Goal: Transaction & Acquisition: Purchase product/service

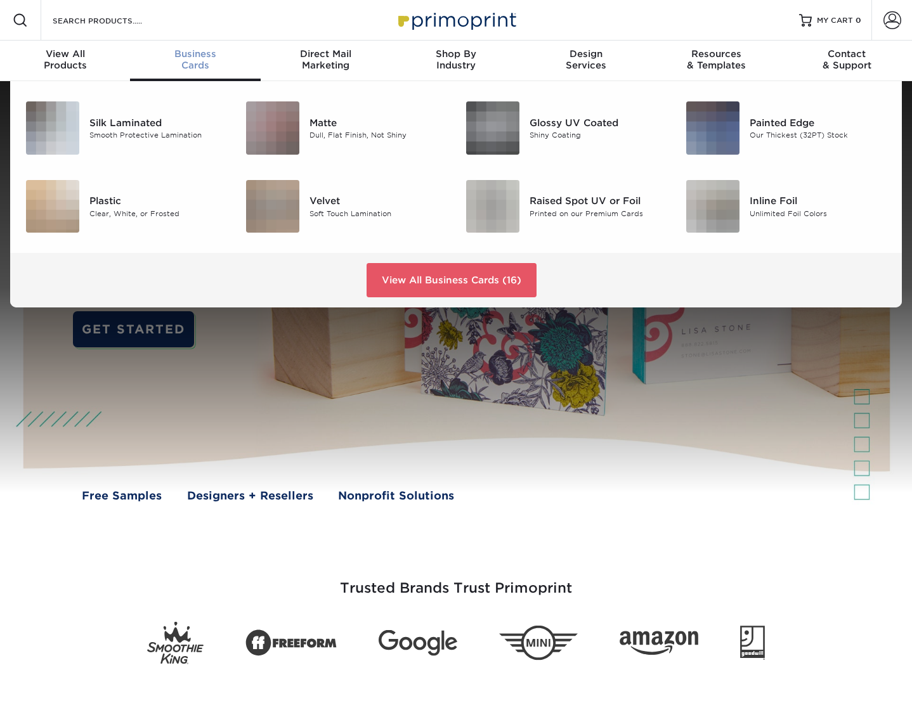
click at [186, 56] on span "Business" at bounding box center [195, 53] width 130 height 11
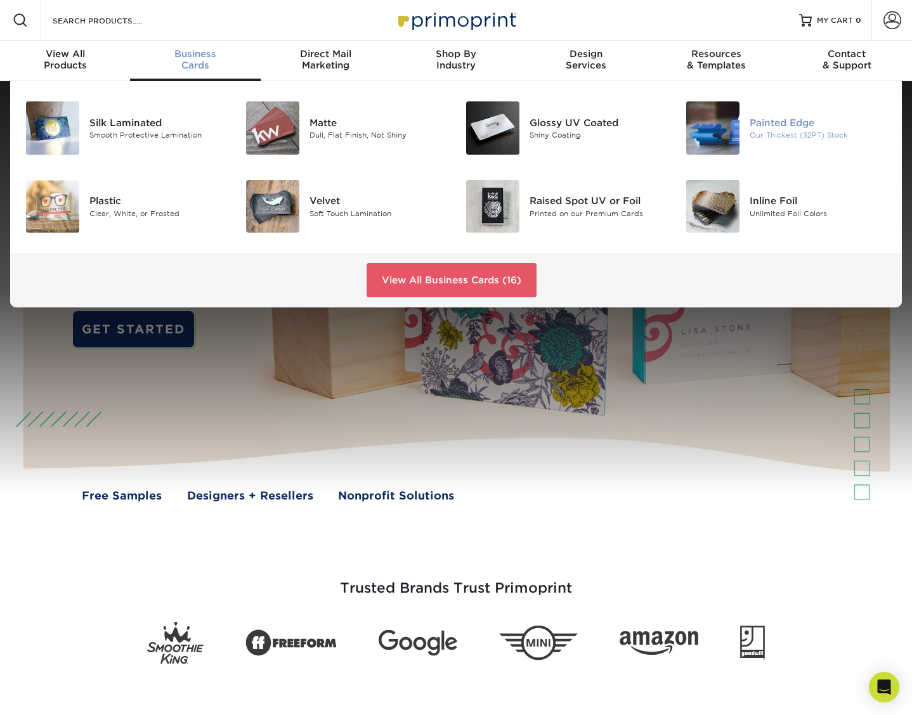
click at [740, 137] on div at bounding box center [713, 127] width 74 height 53
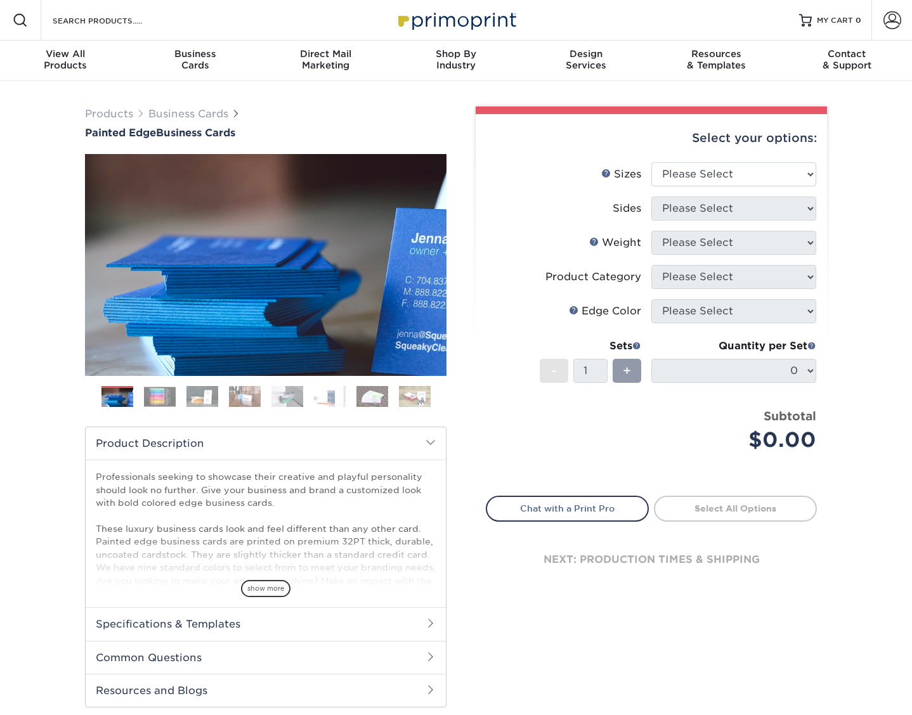
scroll to position [63, 0]
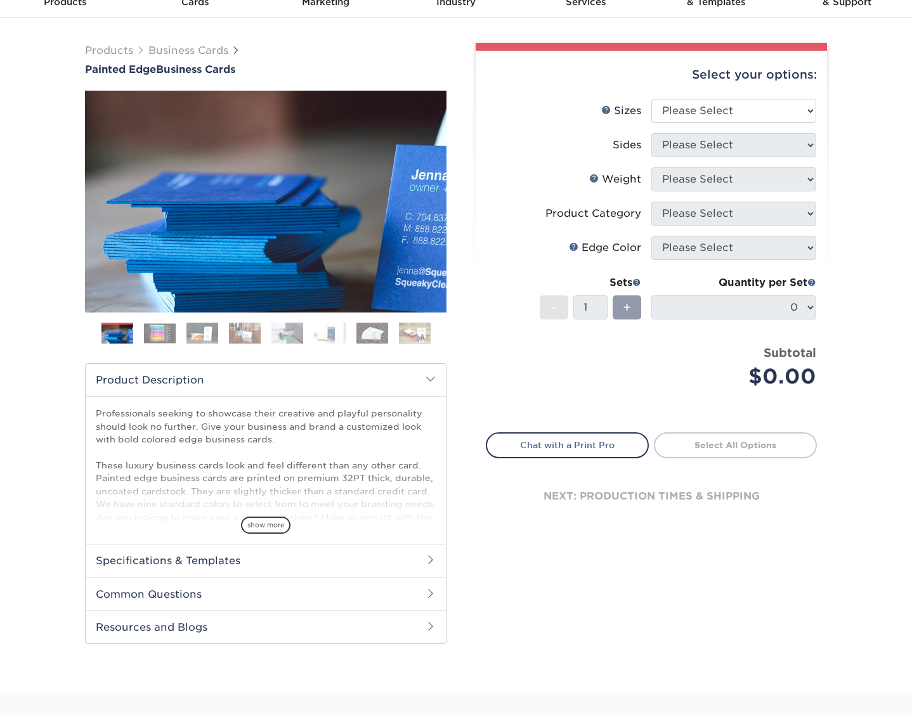
click at [196, 564] on h2 "Specifications & Templates" at bounding box center [266, 560] width 360 height 33
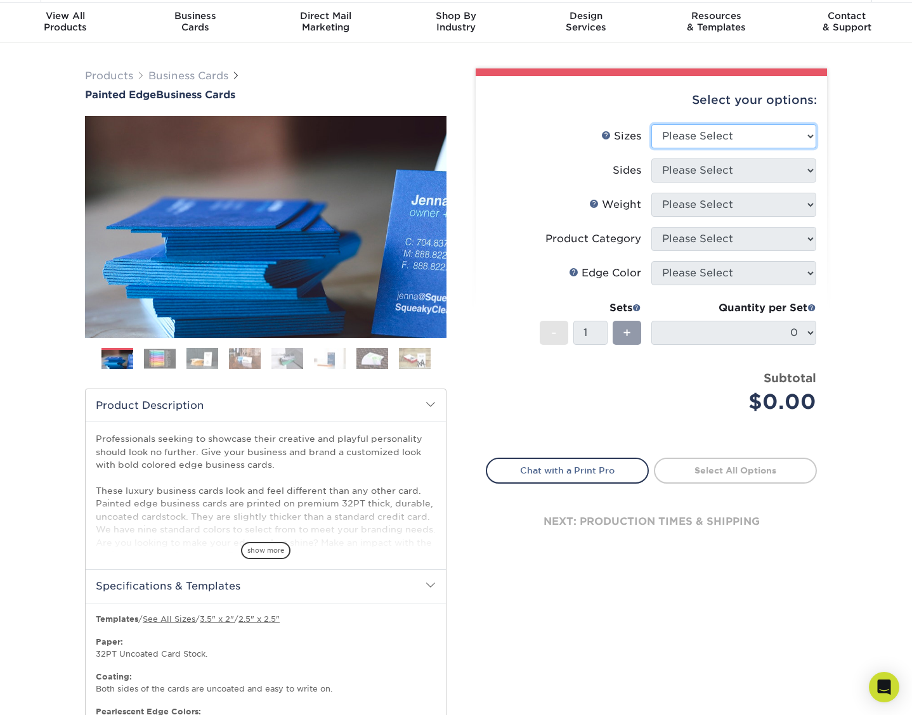
click at [705, 124] on select "Please Select 2" x 3.5" - Standard 2.125" x 3.375" - European 2.5" x 2.5" - Squ…" at bounding box center [733, 136] width 165 height 24
click at [475, 183] on div "Select your options: Sizes Help Sizes Sides N/A" at bounding box center [646, 319] width 361 height 502
click at [683, 124] on select "Please Select 2" x 3.5" - Standard 2.125" x 3.375" - European 2.5" x 2.5" - Squ…" at bounding box center [733, 136] width 165 height 24
click at [504, 164] on li "Sides Please Select" at bounding box center [651, 176] width 330 height 34
click at [223, 615] on link "3.5" x 2"" at bounding box center [217, 620] width 34 height 10
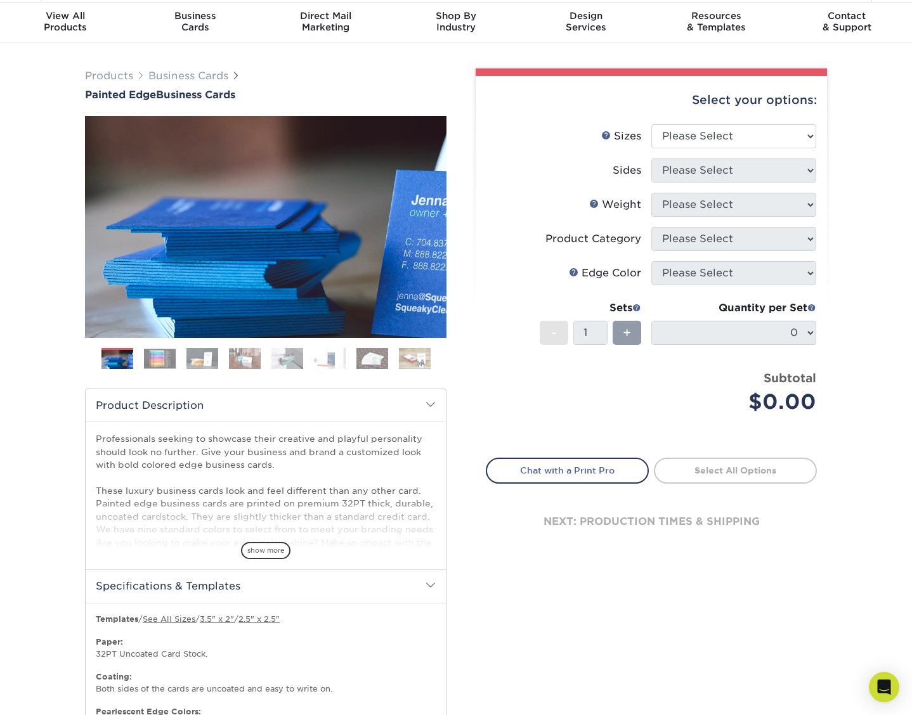
click at [469, 238] on div "Select your options: Sizes Help Sizes Sides N/A" at bounding box center [646, 319] width 361 height 502
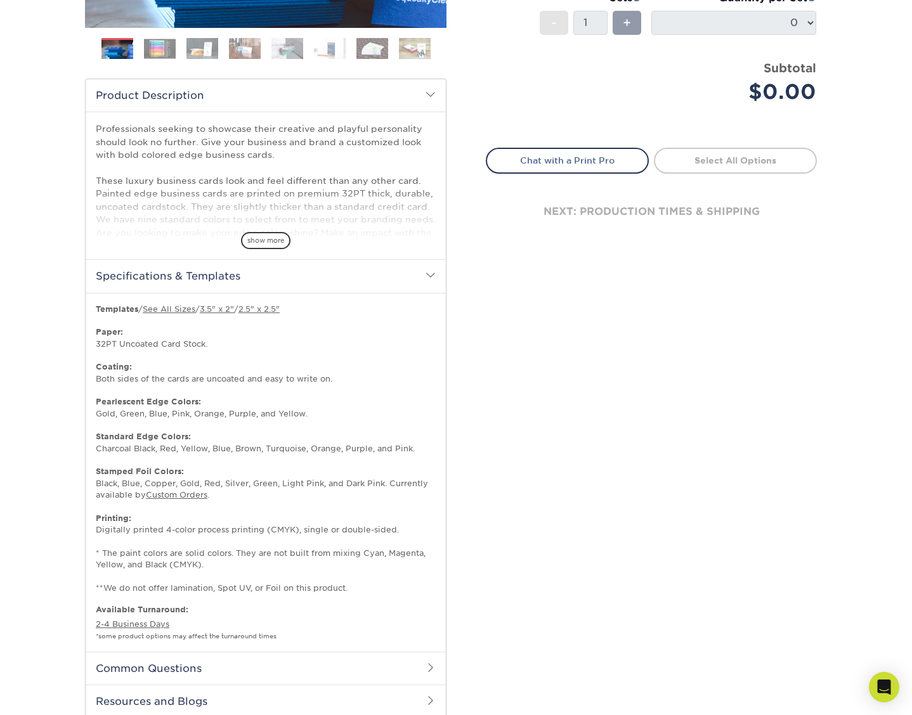
scroll to position [0, 0]
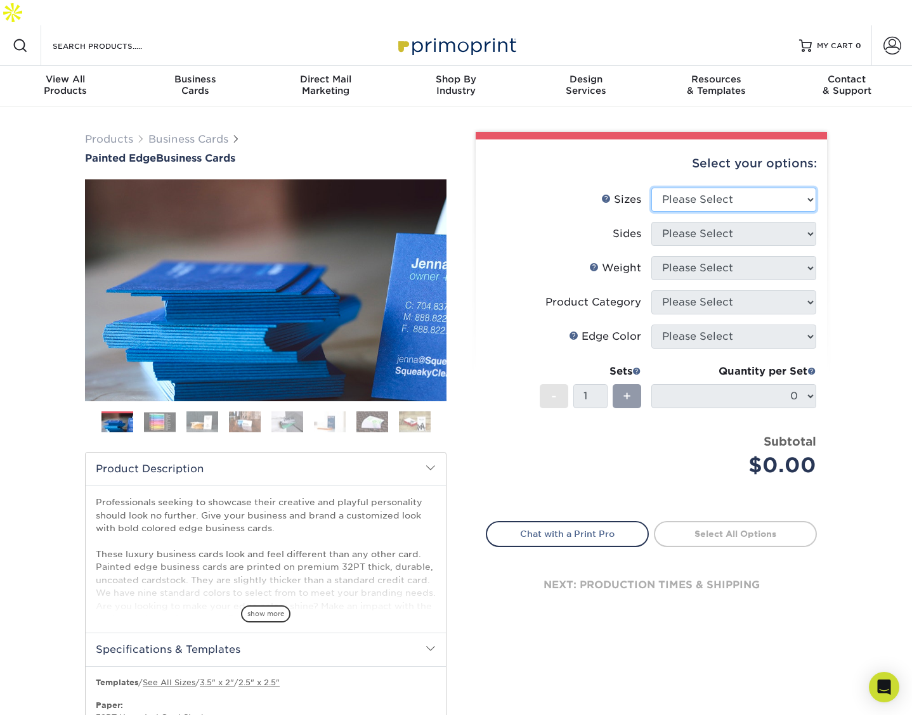
click at [776, 188] on select "Please Select 2" x 3.5" - Standard 2.125" x 3.375" - European 2.5" x 2.5" - Squ…" at bounding box center [733, 200] width 165 height 24
click at [771, 188] on select "Please Select 2" x 3.5" - Standard 2.125" x 3.375" - European 2.5" x 2.5" - Squ…" at bounding box center [733, 200] width 165 height 24
click at [787, 188] on select "Please Select 2" x 3.5" - Standard 2.125" x 3.375" - European 2.5" x 2.5" - Squ…" at bounding box center [733, 200] width 165 height 24
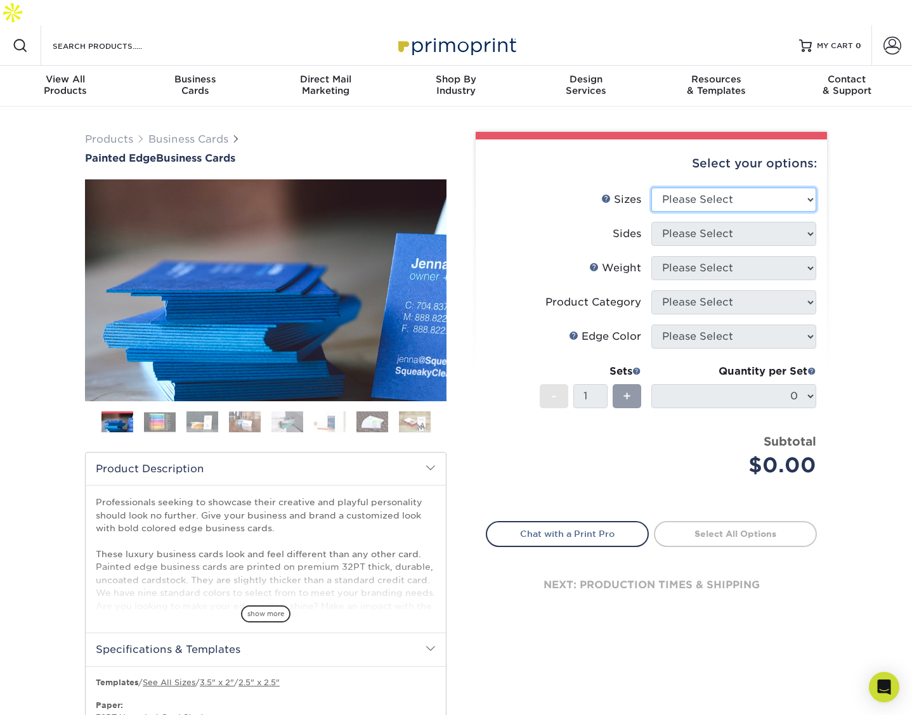
click at [810, 188] on select "Please Select 2" x 3.5" - Standard 2.125" x 3.375" - European 2.5" x 2.5" - Squ…" at bounding box center [733, 200] width 165 height 24
click at [790, 188] on select "Please Select 2" x 3.5" - Standard 2.125" x 3.375" - European 2.5" x 2.5" - Squ…" at bounding box center [733, 200] width 165 height 24
select select "2.00x3.50"
click at [651, 188] on select "Please Select 2" x 3.5" - Standard 2.125" x 3.375" - European 2.5" x 2.5" - Squ…" at bounding box center [733, 200] width 165 height 24
click at [786, 222] on select "Please Select Print Both Sides Print Front Only" at bounding box center [733, 234] width 165 height 24
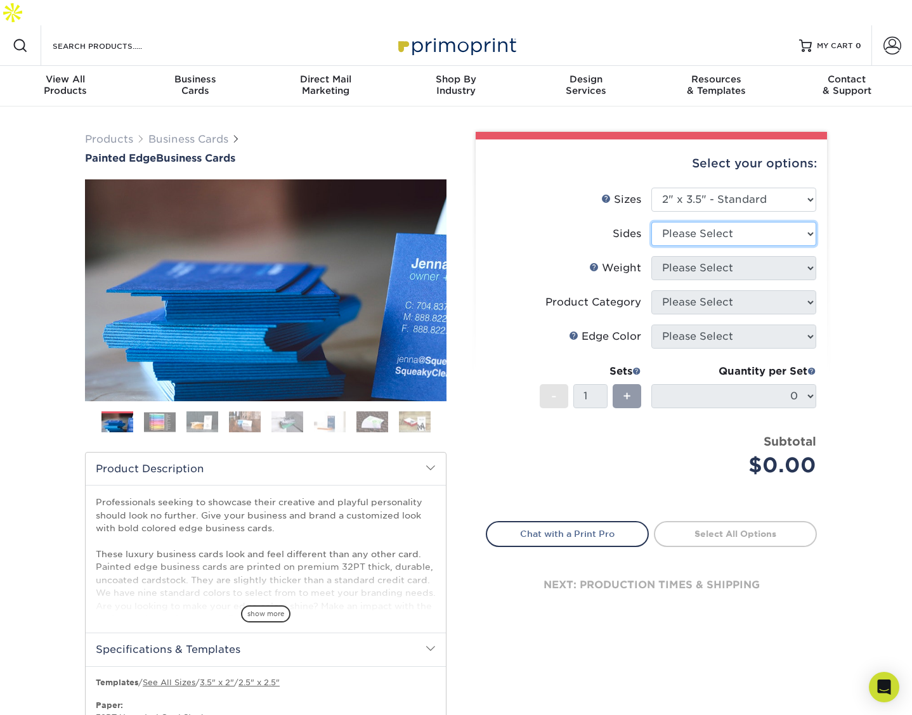
select select "13abbda7-1d64-4f25-8bb2-c179b224825d"
click at [651, 222] on select "Please Select Print Both Sides Print Front Only" at bounding box center [733, 234] width 165 height 24
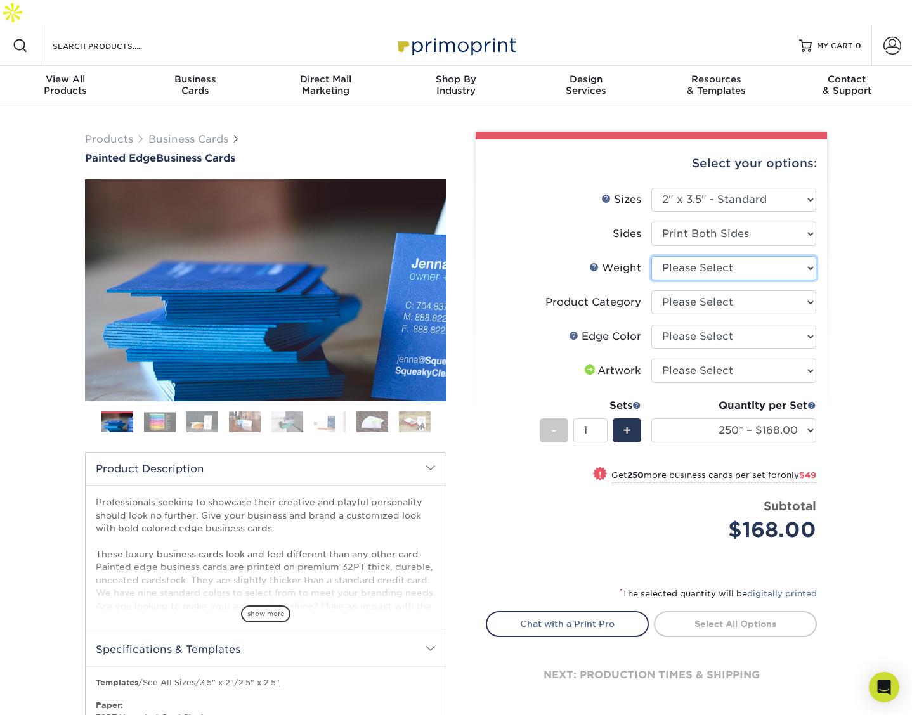
click at [778, 256] on select "Please Select 32PTUC" at bounding box center [733, 268] width 165 height 24
select select "32PTUC"
click at [651, 256] on select "Please Select 32PTUC" at bounding box center [733, 268] width 165 height 24
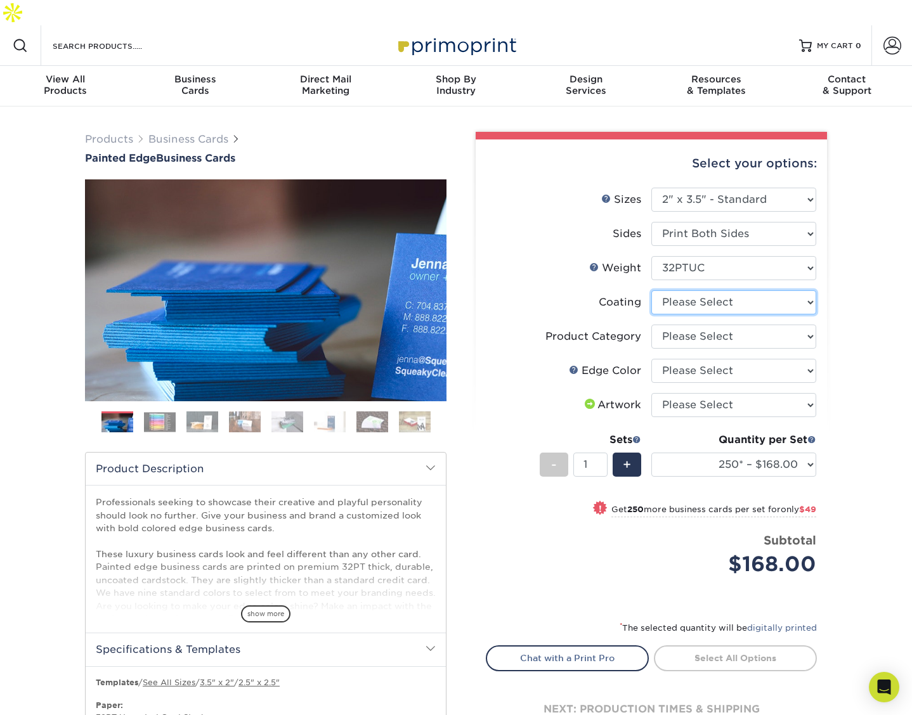
click at [802, 290] on select at bounding box center [733, 302] width 165 height 24
select select "3e7618de-abca-4bda-9f97-8b9129e913d8"
click at [651, 290] on select at bounding box center [733, 302] width 165 height 24
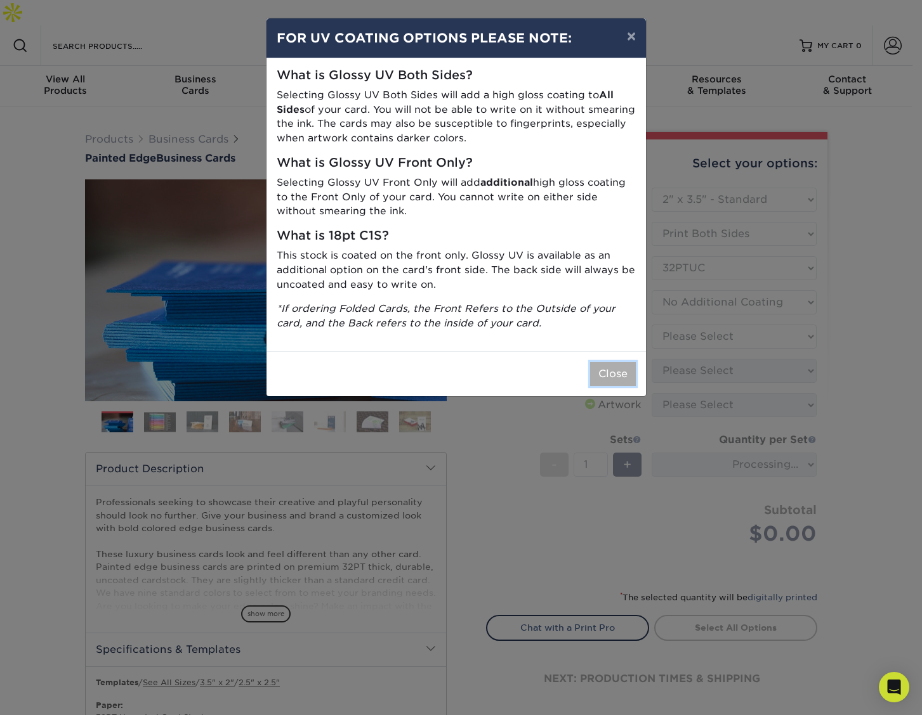
click at [614, 368] on button "Close" at bounding box center [613, 374] width 46 height 24
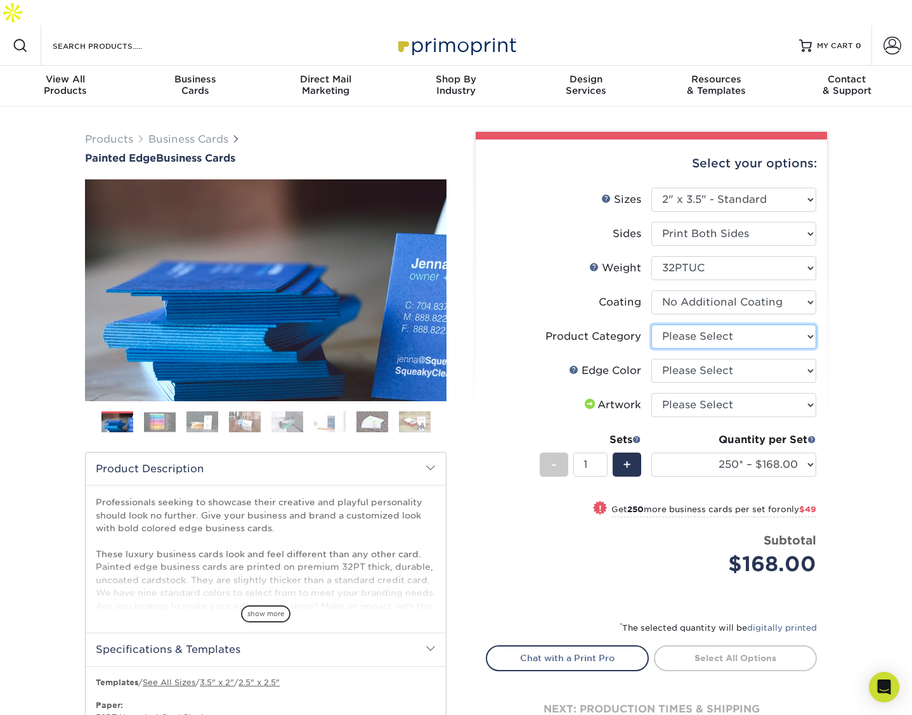
click at [810, 325] on select "Please Select Business Cards" at bounding box center [733, 337] width 165 height 24
select select "3b5148f1-0588-4f88-a218-97bcfdce65c1"
click at [651, 325] on select "Please Select Business Cards" at bounding box center [733, 337] width 165 height 24
click at [777, 359] on select "Please Select Charcoal Black Brown Blue Pearlescent Blue Pearlescent Gold Pearl…" at bounding box center [733, 371] width 165 height 24
select select "211cd225-22d2-46f5-b9be-c5fa0d34557d"
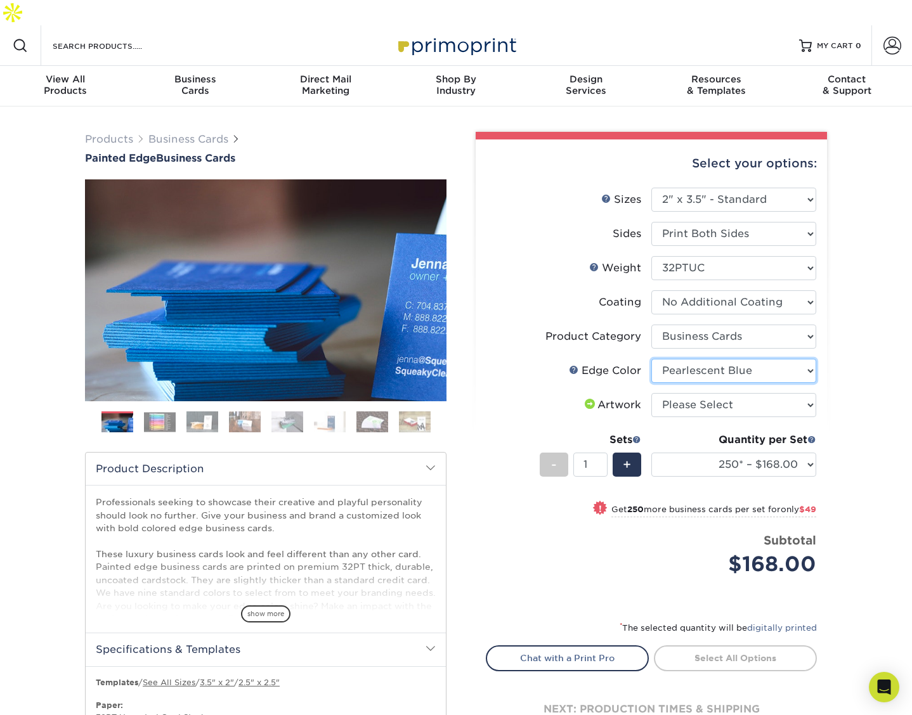
click at [651, 359] on select "Please Select Charcoal Black Brown Blue Pearlescent Blue Pearlescent Gold Pearl…" at bounding box center [733, 371] width 165 height 24
click at [685, 393] on select "Please Select I will upload files I need a design - $100" at bounding box center [733, 405] width 165 height 24
select select "upload"
click at [651, 393] on select "Please Select I will upload files I need a design - $100" at bounding box center [733, 405] width 165 height 24
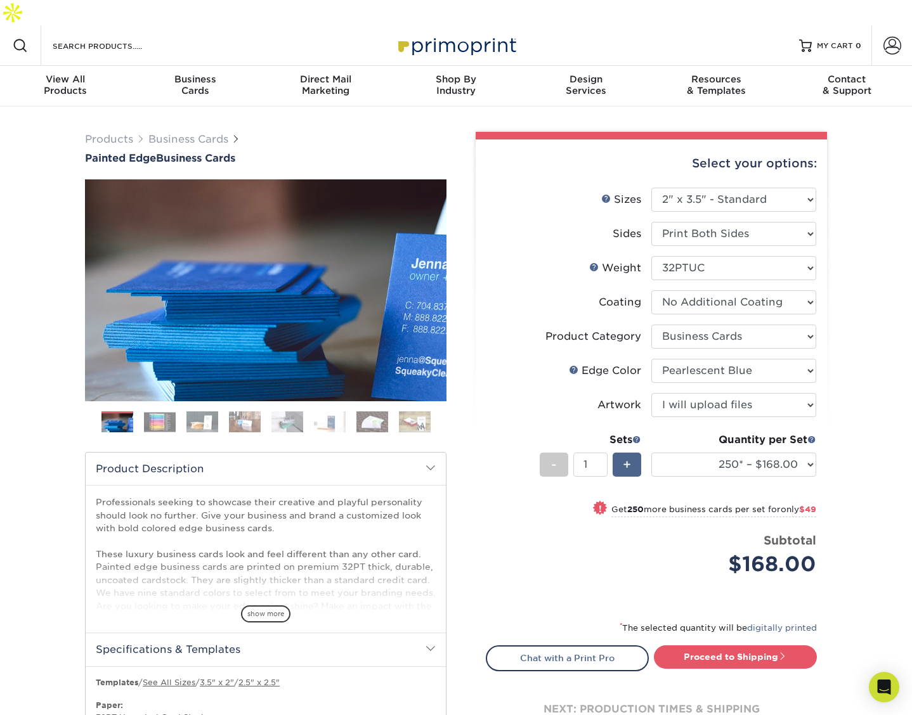
click at [634, 453] on div "+" at bounding box center [627, 465] width 29 height 24
type input "2"
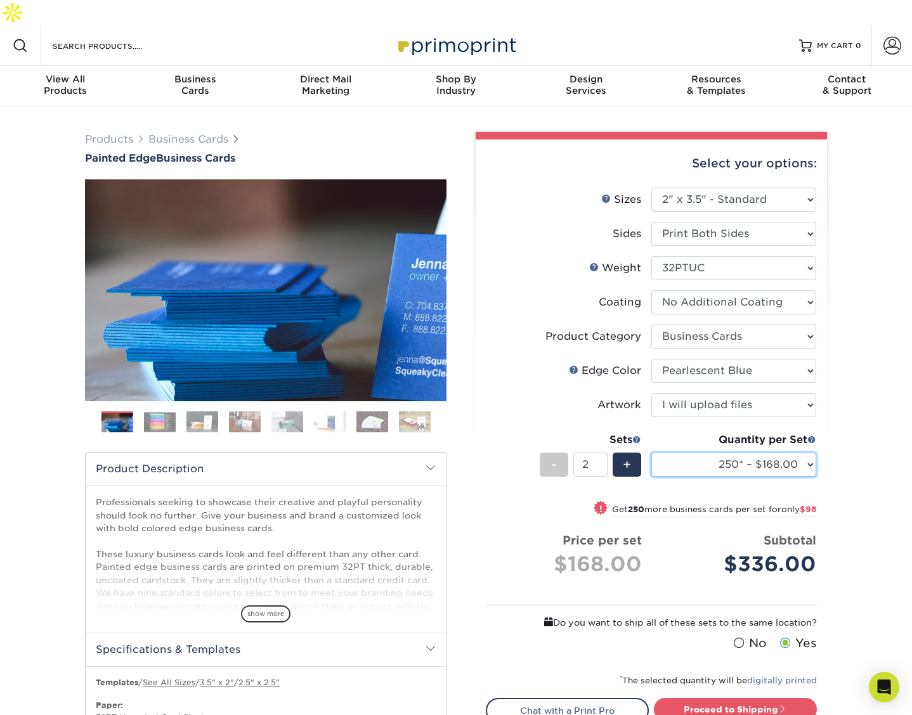
click at [779, 453] on select "250* – $168.00 500* – $217.00 1000* – $339.00" at bounding box center [733, 465] width 165 height 24
select select "500* – $217.00"
click at [651, 453] on select "250* – $168.00 500* – $217.00 1000* – $339.00" at bounding box center [733, 465] width 165 height 24
click at [474, 479] on div "Select your options: Sizes Help Sizes Sides Blue" at bounding box center [646, 471] width 361 height 678
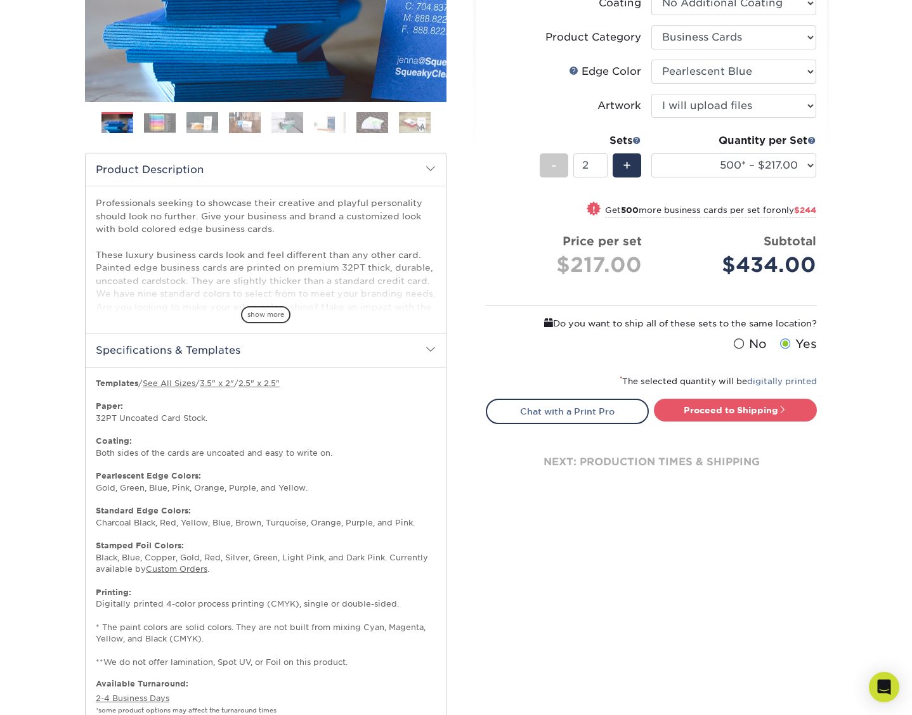
scroll to position [317, 0]
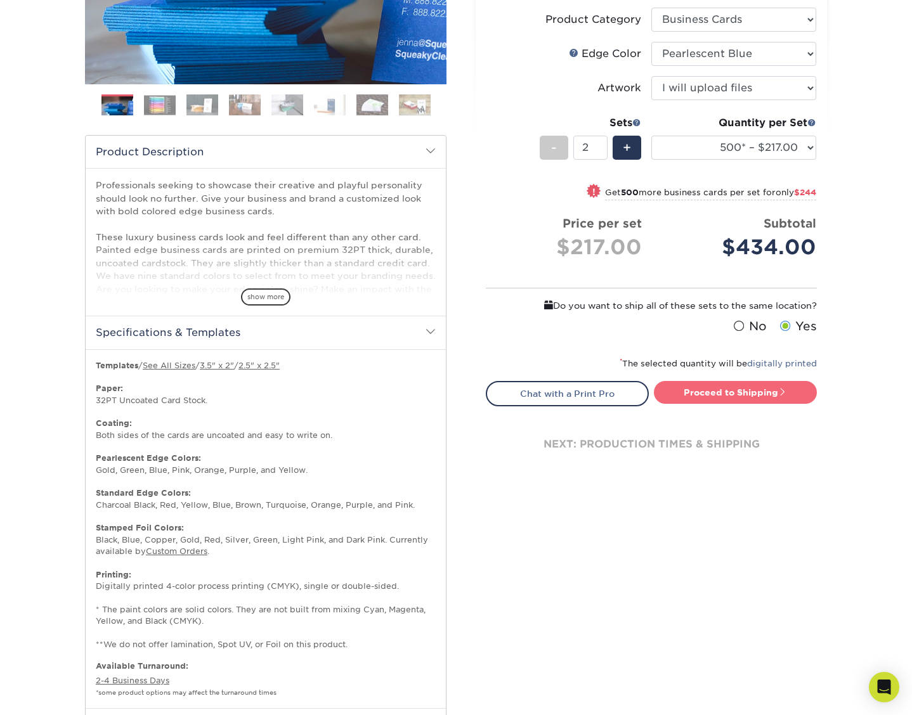
click at [742, 381] on link "Proceed to Shipping" at bounding box center [735, 392] width 163 height 23
type input "Set 1"
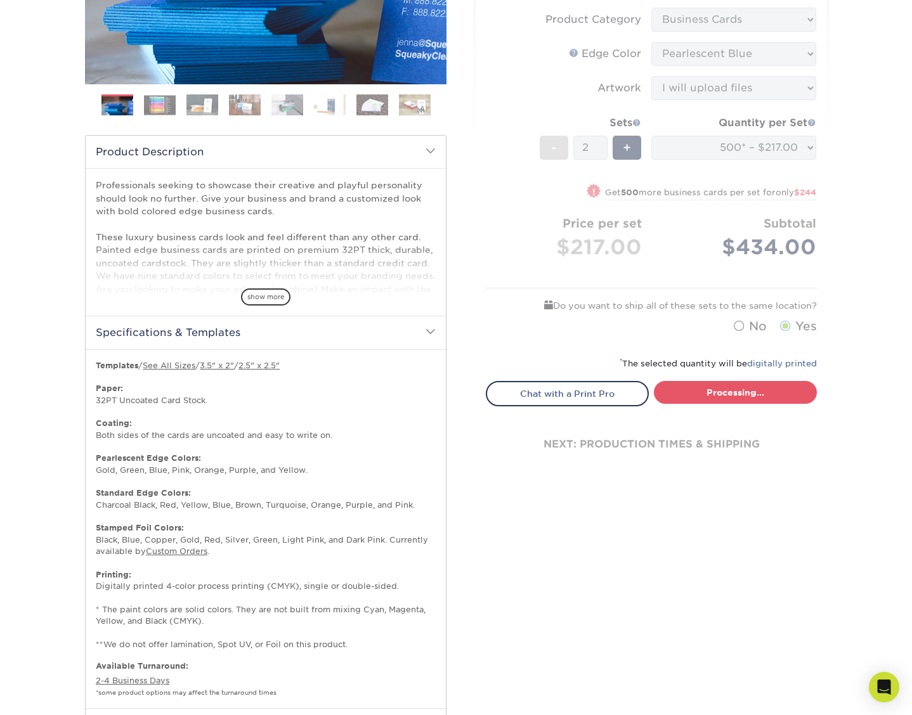
select select "31d45b01-d4a6-4b39-b84d-4391606115ca"
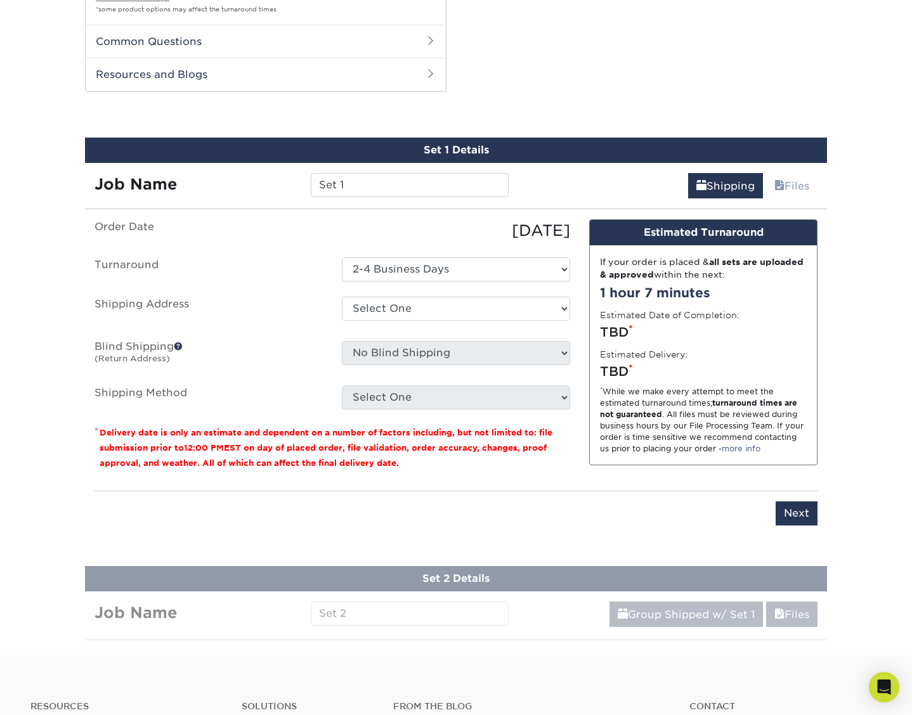
scroll to position [1005, 0]
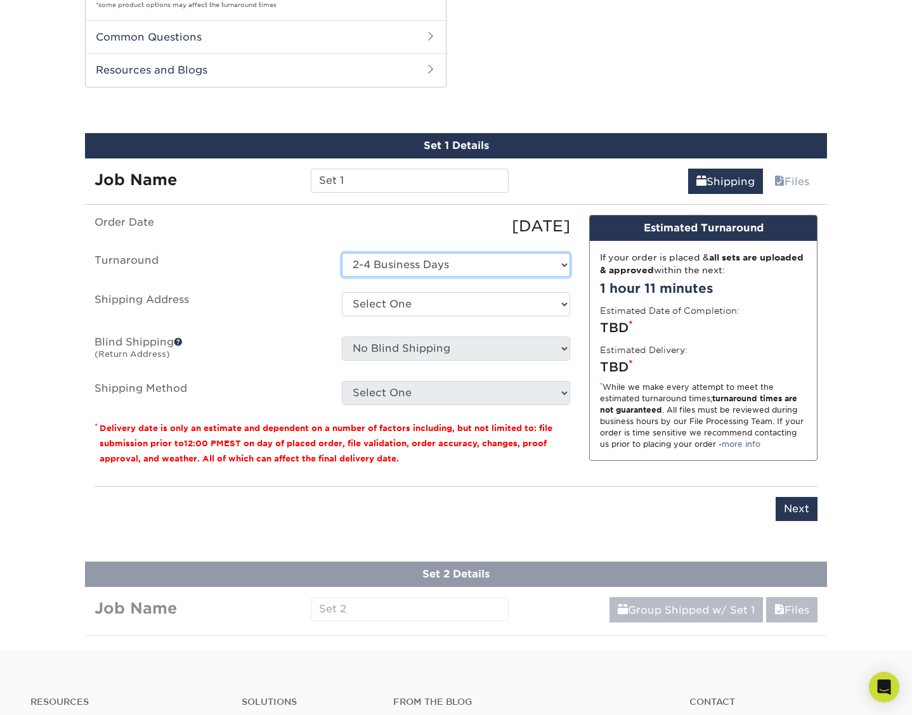
click at [472, 253] on select "Select One 2-4 Business Days" at bounding box center [456, 265] width 228 height 24
click at [342, 253] on select "Select One 2-4 Business Days" at bounding box center [456, 265] width 228 height 24
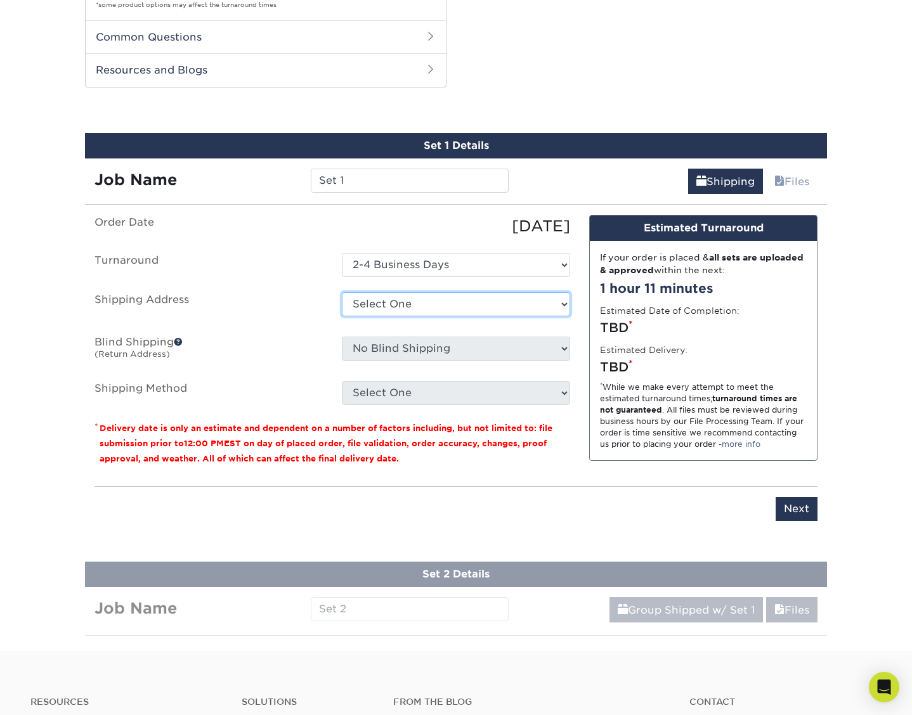
click at [381, 292] on select "Select One + Add New Address - Login" at bounding box center [456, 304] width 228 height 24
select select "newaddress"
click at [342, 292] on select "Select One + Add New Address - Login" at bounding box center [456, 304] width 228 height 24
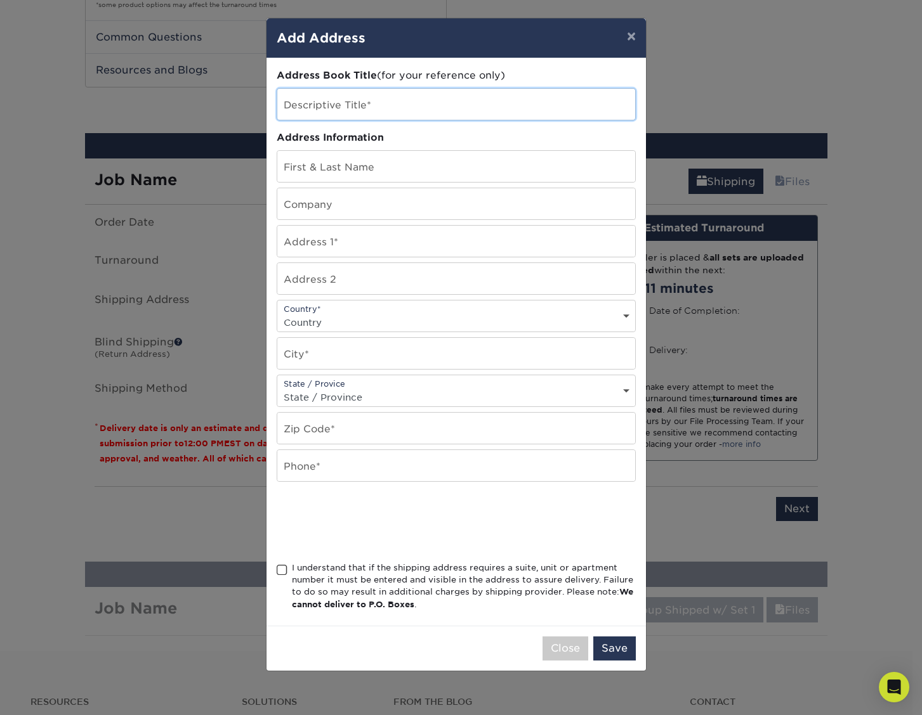
click at [341, 104] on input "text" at bounding box center [456, 104] width 358 height 31
type input "Office"
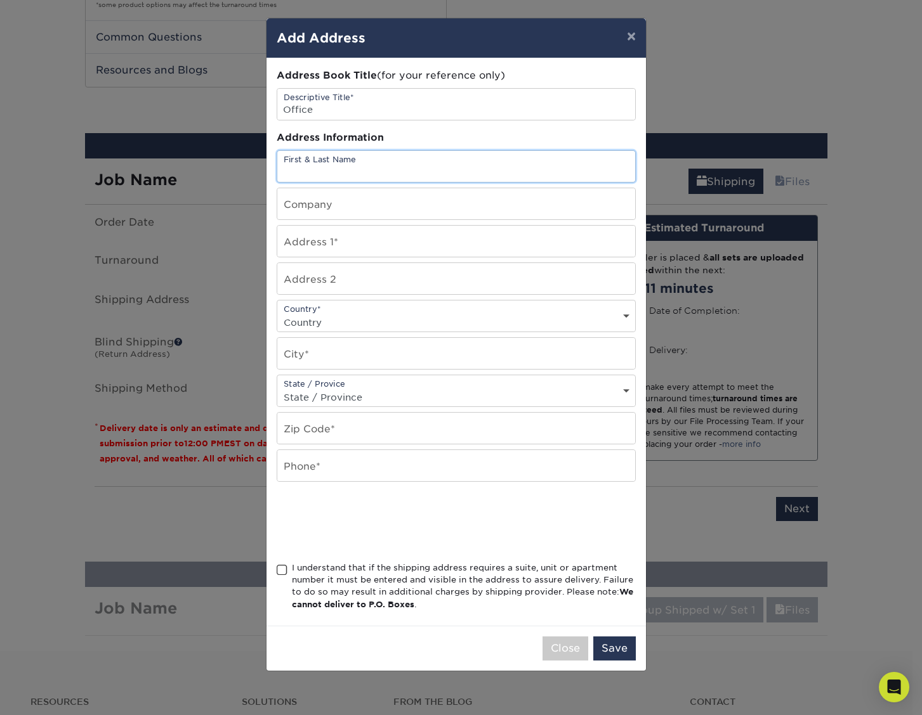
click at [352, 170] on input "text" at bounding box center [456, 166] width 358 height 31
type input "[PERSON_NAME]"
click at [360, 201] on input "text" at bounding box center [456, 203] width 358 height 31
type input "SparkyAI!"
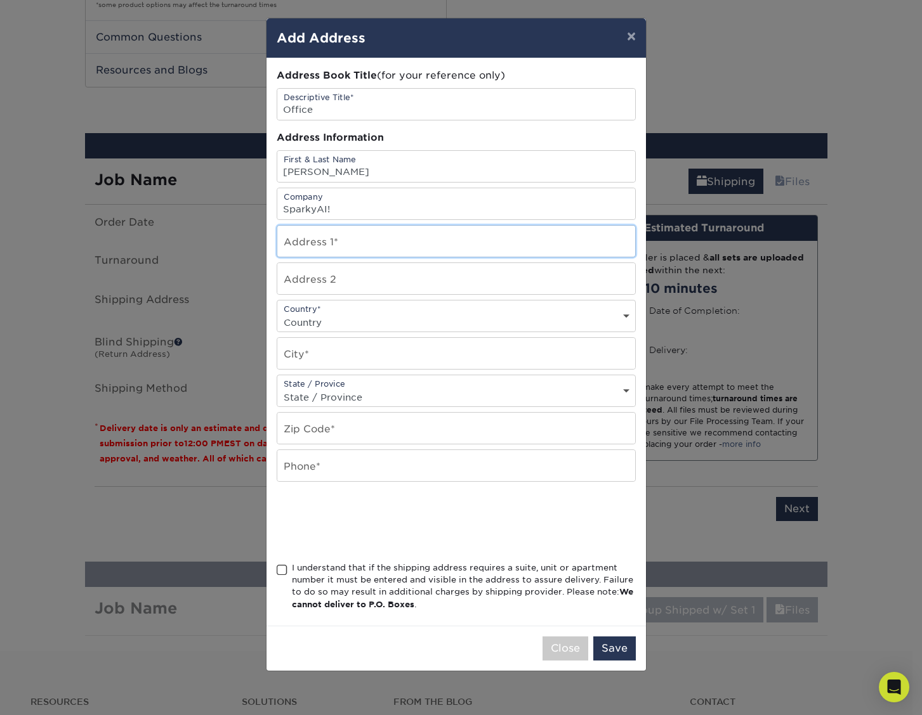
click at [358, 237] on input "text" at bounding box center [456, 241] width 358 height 31
type input "[STREET_ADDRESS][PERSON_NAME]"
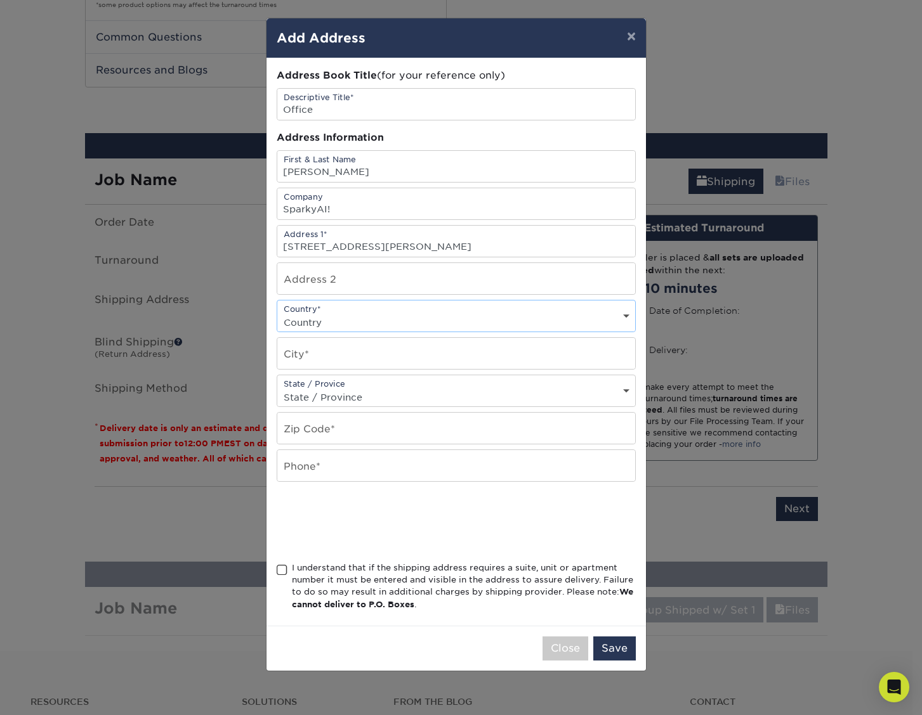
click at [355, 318] on select "Country [GEOGRAPHIC_DATA] [GEOGRAPHIC_DATA] ----------------------------- [GEOG…" at bounding box center [456, 322] width 358 height 18
select select "US"
click at [277, 313] on select "Country [GEOGRAPHIC_DATA] [GEOGRAPHIC_DATA] ----------------------------- [GEOG…" at bounding box center [456, 322] width 358 height 18
click at [321, 358] on input "text" at bounding box center [456, 353] width 358 height 31
type input "[GEOGRAPHIC_DATA]"
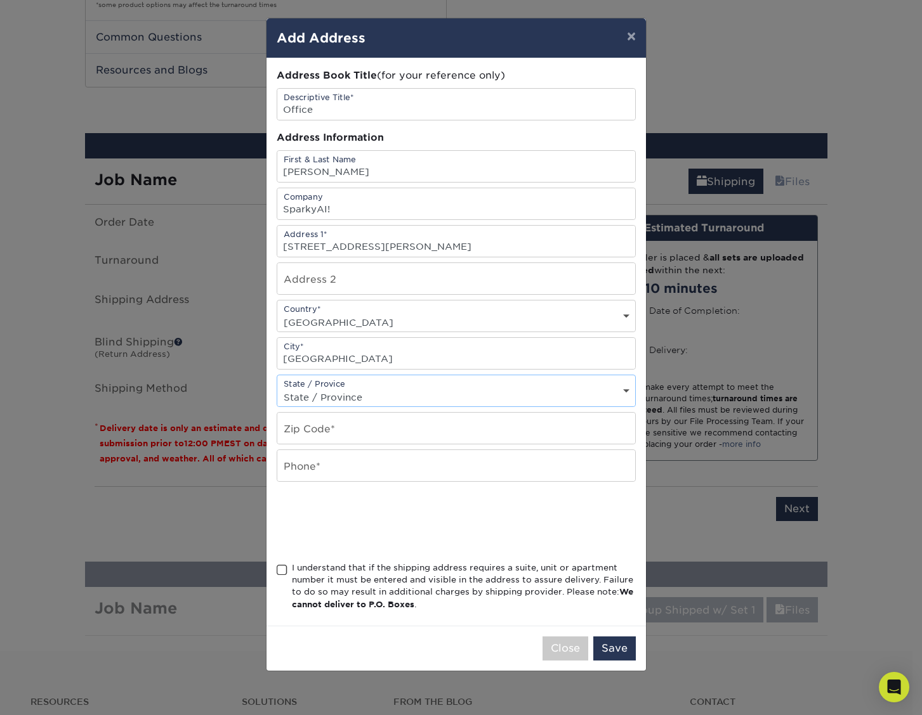
click at [309, 399] on select "State / Province [US_STATE] [US_STATE] [US_STATE] [US_STATE] [US_STATE] [US_STA…" at bounding box center [456, 397] width 358 height 18
select select "GA"
click at [277, 388] on select "State / Province [US_STATE] [US_STATE] [US_STATE] [US_STATE] [US_STATE] [US_STA…" at bounding box center [456, 397] width 358 height 18
click at [333, 433] on input "text" at bounding box center [456, 428] width 358 height 31
type input "30303"
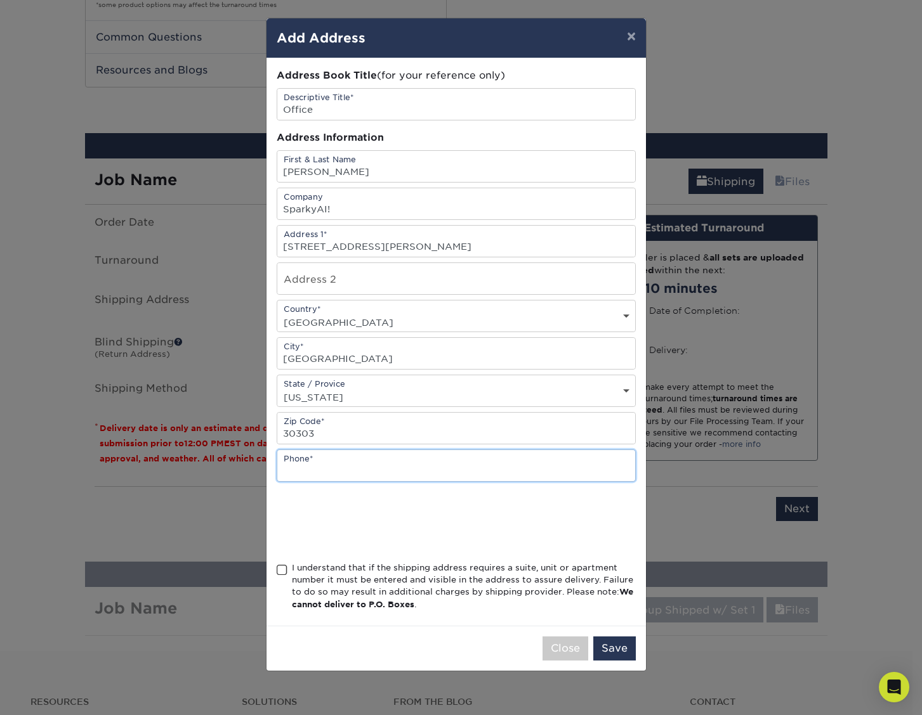
click at [339, 471] on input "text" at bounding box center [456, 465] width 358 height 31
type input "4042710131"
click at [283, 568] on span at bounding box center [282, 570] width 11 height 12
click at [0, 0] on input "I understand that if the shipping address requires a suite, unit or apartment n…" at bounding box center [0, 0] width 0 height 0
click at [622, 646] on button "Save" at bounding box center [614, 649] width 42 height 24
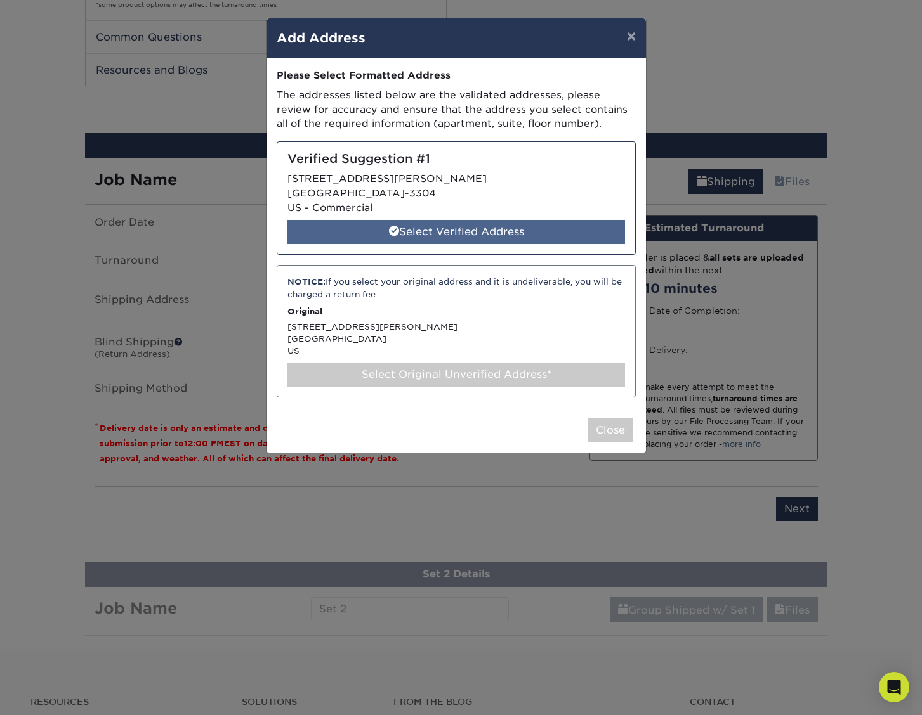
click at [458, 231] on div "Select Verified Address" at bounding box center [455, 232] width 337 height 24
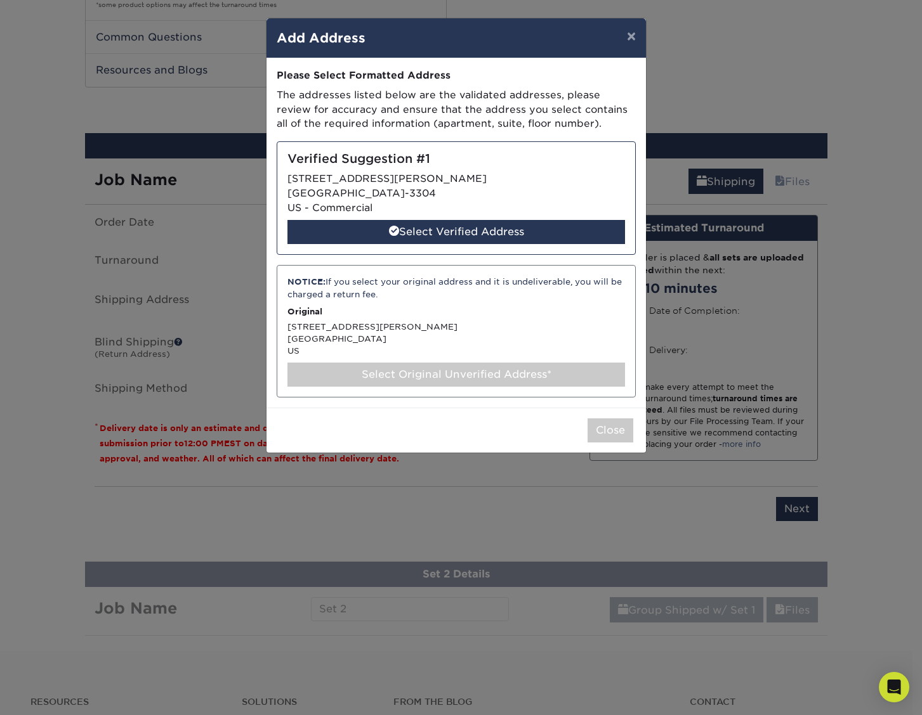
select select "286682"
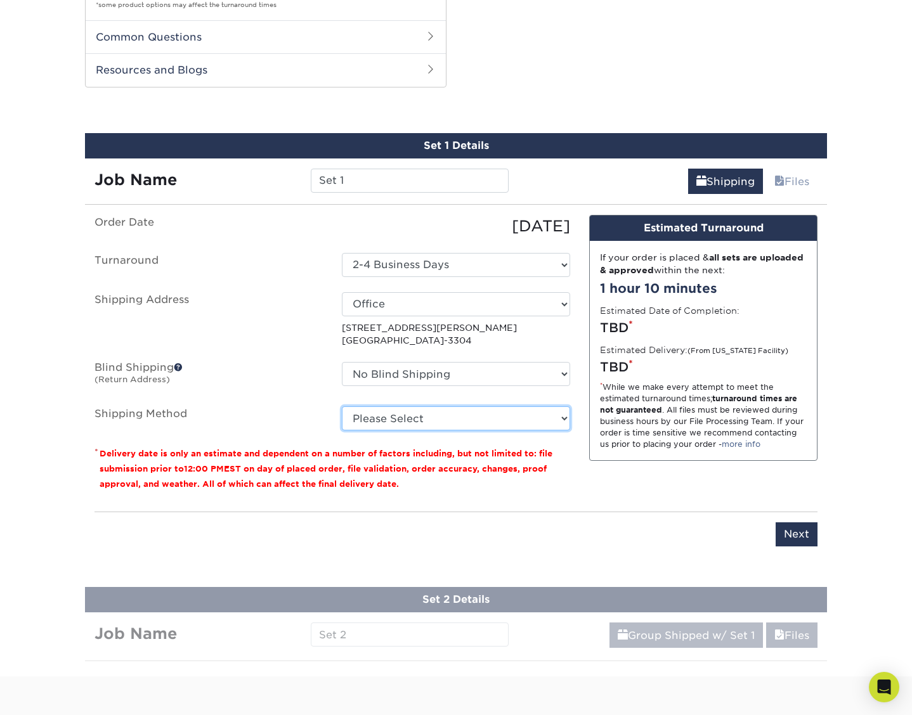
click at [434, 407] on select "Please Select Ground Shipping (+$15.86) 3 Day Shipping Service (+$19.43) 2 Day …" at bounding box center [456, 419] width 228 height 24
click at [342, 407] on select "Please Select Ground Shipping (+$15.86) 3 Day Shipping Service (+$19.43) 2 Day …" at bounding box center [456, 419] width 228 height 24
click at [544, 407] on select "Please Select Ground Shipping (+$15.86) 3 Day Shipping Service (+$19.43) 2 Day …" at bounding box center [456, 419] width 228 height 24
click at [342, 407] on select "Please Select Ground Shipping (+$15.86) 3 Day Shipping Service (+$19.43) 2 Day …" at bounding box center [456, 419] width 228 height 24
click at [545, 407] on select "Please Select Ground Shipping (+$15.86) 3 Day Shipping Service (+$19.43) 2 Day …" at bounding box center [456, 419] width 228 height 24
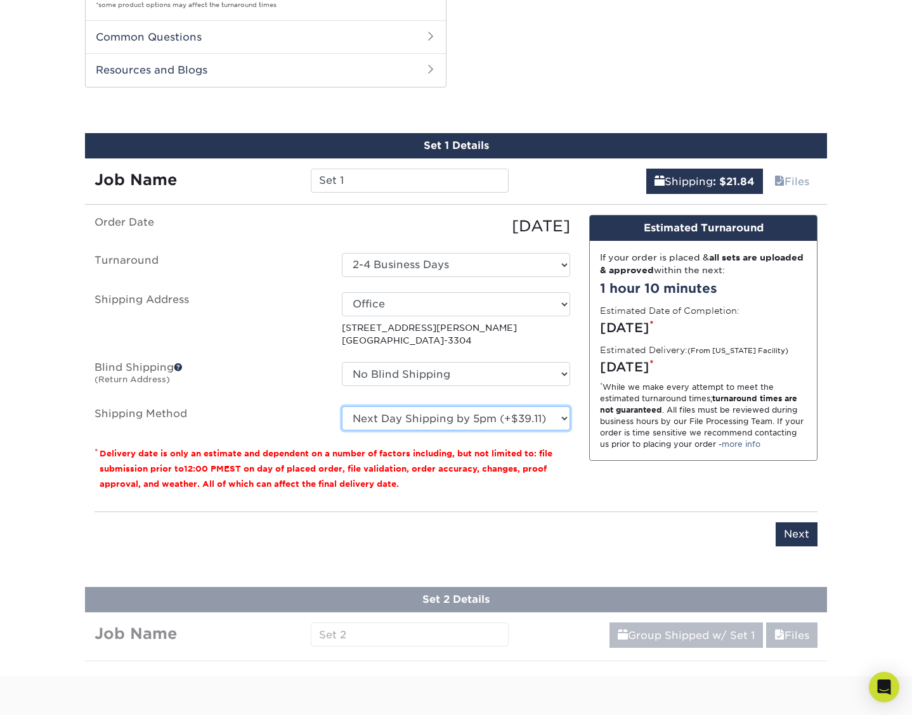
click at [342, 407] on select "Please Select Ground Shipping (+$15.86) 3 Day Shipping Service (+$19.43) 2 Day …" at bounding box center [456, 419] width 228 height 24
click at [506, 512] on div "Please enter job name and select desired turnaround time, shipping address and …" at bounding box center [455, 529] width 723 height 35
click at [509, 407] on select "Please Select Ground Shipping (+$15.86) 3 Day Shipping Service (+$19.43) 2 Day …" at bounding box center [456, 419] width 228 height 24
click at [342, 407] on select "Please Select Ground Shipping (+$15.86) 3 Day Shipping Service (+$19.43) 2 Day …" at bounding box center [456, 419] width 228 height 24
click at [518, 407] on select "Please Select Ground Shipping (+$15.86) 3 Day Shipping Service (+$19.43) 2 Day …" at bounding box center [456, 419] width 228 height 24
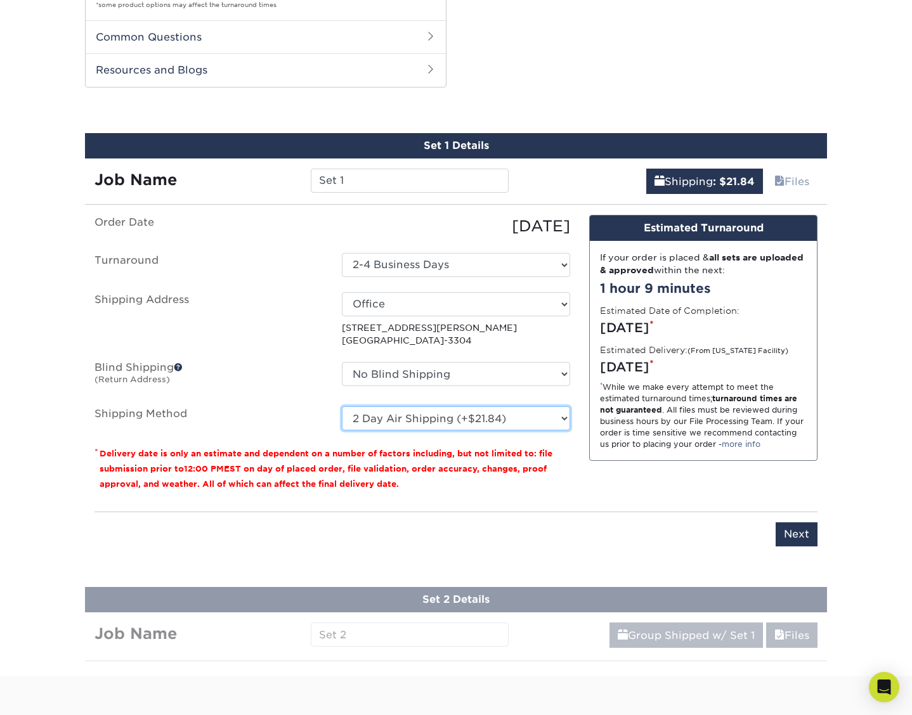
select select "13"
click at [342, 407] on select "Please Select Ground Shipping (+$15.86) 3 Day Shipping Service (+$19.43) 2 Day …" at bounding box center [456, 419] width 228 height 24
click at [194, 446] on p "* Delivery date is only an estimate and dependent on a number of factors includ…" at bounding box center [332, 469] width 476 height 46
click at [603, 382] on div "* While we make every attempt to meet the estimated turnaround times; turnaroun…" at bounding box center [703, 416] width 207 height 68
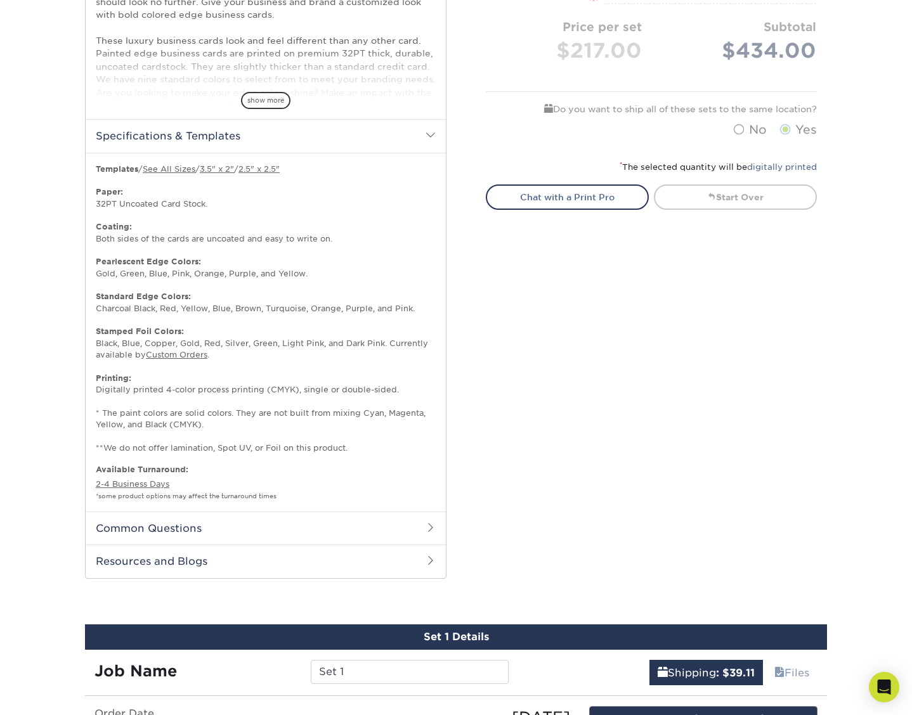
scroll to position [498, 0]
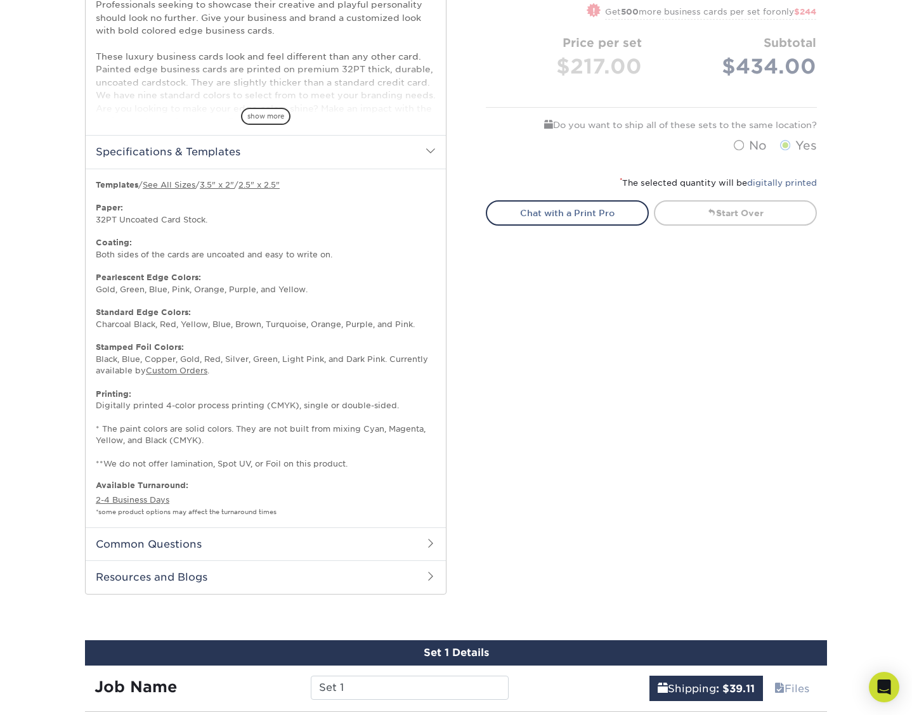
click at [468, 406] on div "Select your options: Sizes Help Sizes Please Select 2" x 3.5" - Standard" at bounding box center [646, 122] width 381 height 976
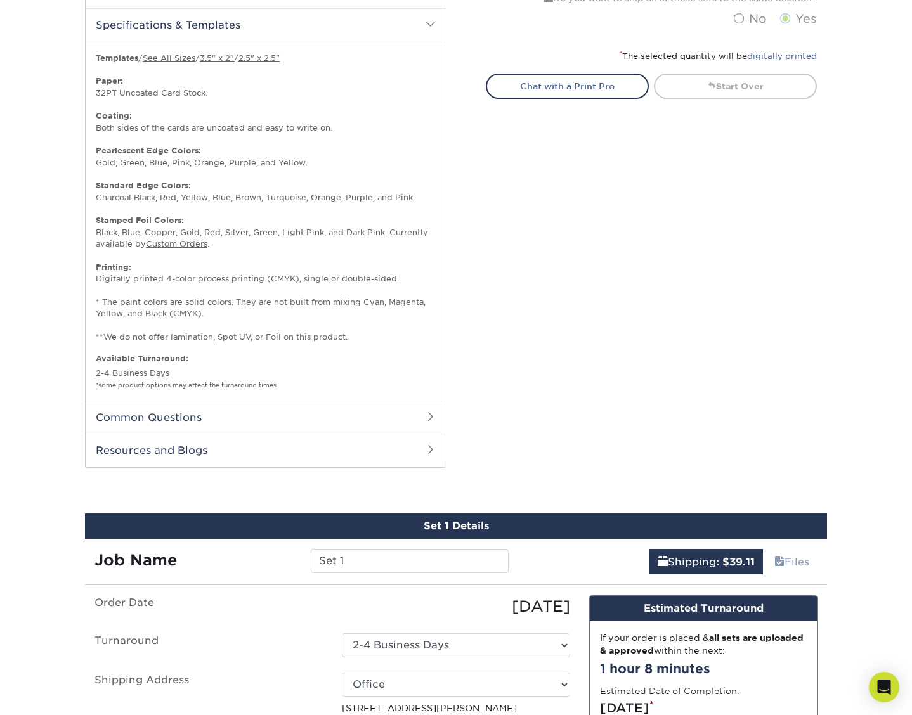
scroll to position [688, 0]
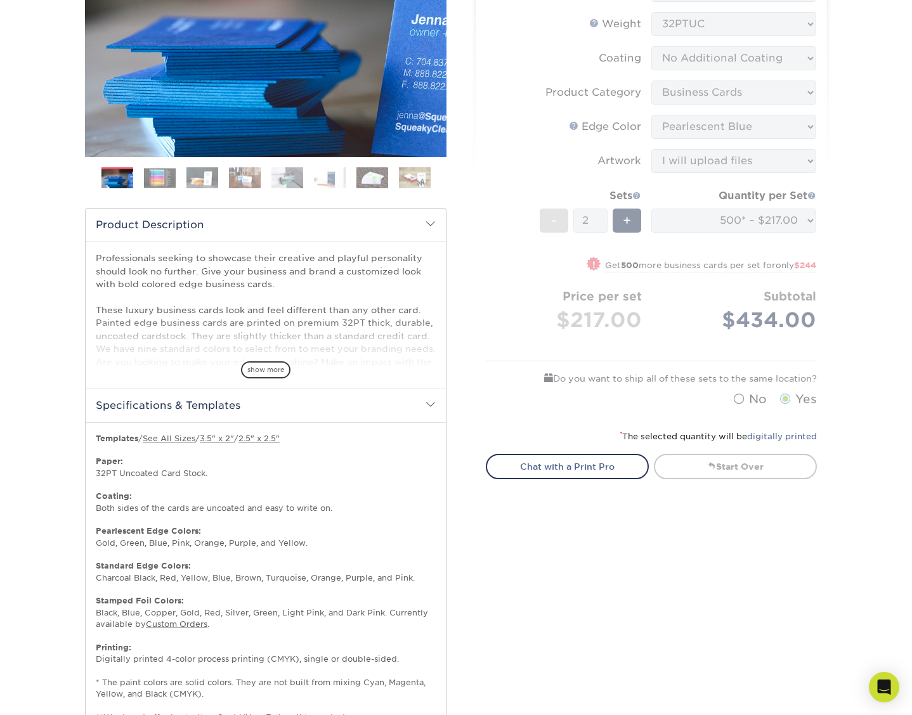
scroll to position [181, 0]
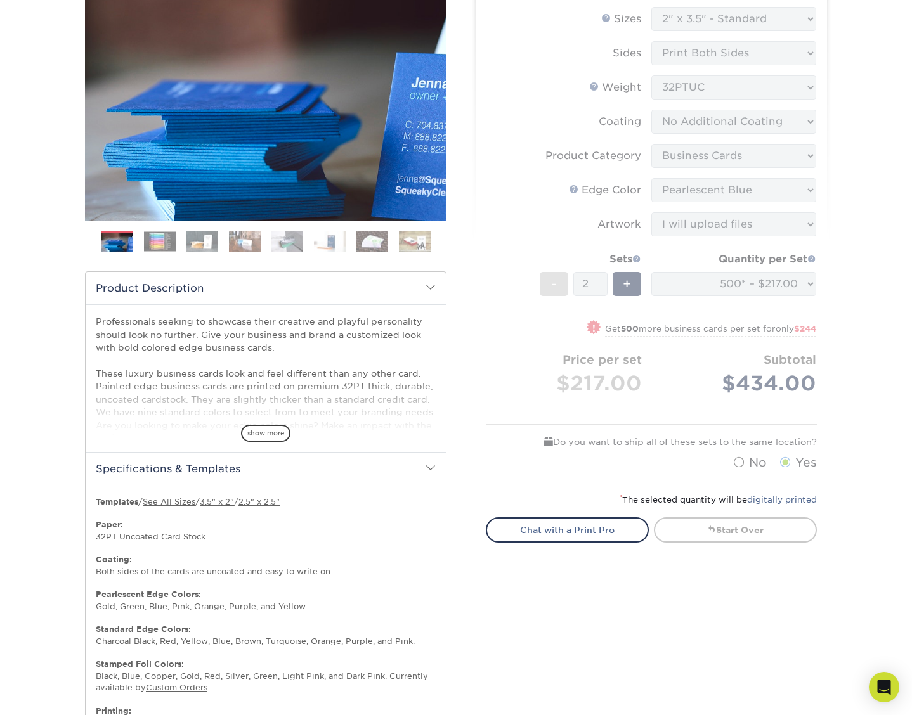
click at [486, 412] on form "Sizes Help Sizes Please Select 2" x 3.5" - Standard 2.125" x 3.375" - European …" at bounding box center [651, 242] width 331 height 470
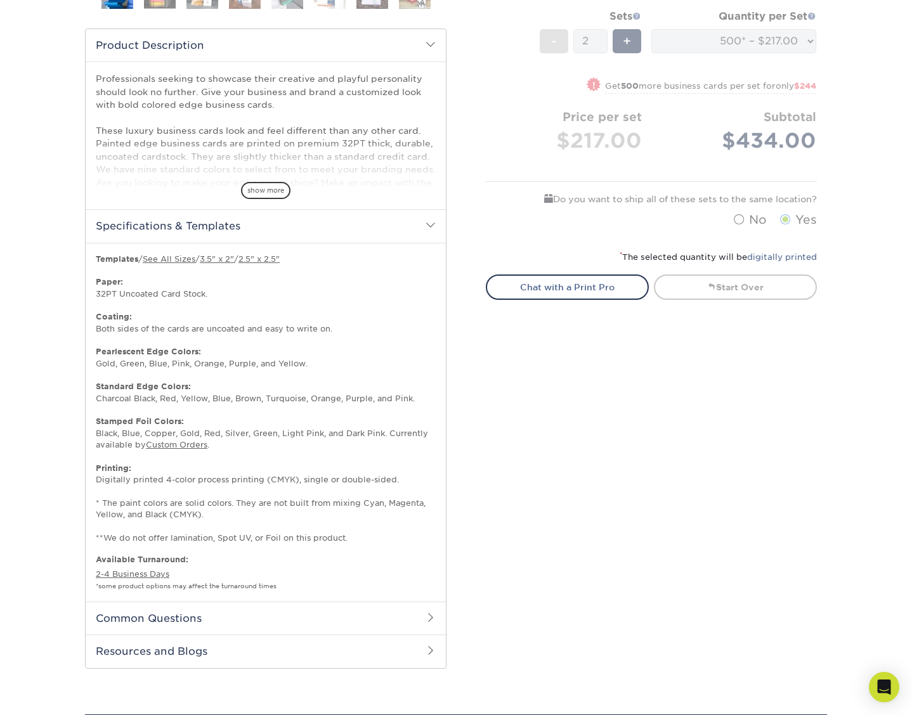
scroll to position [0, 0]
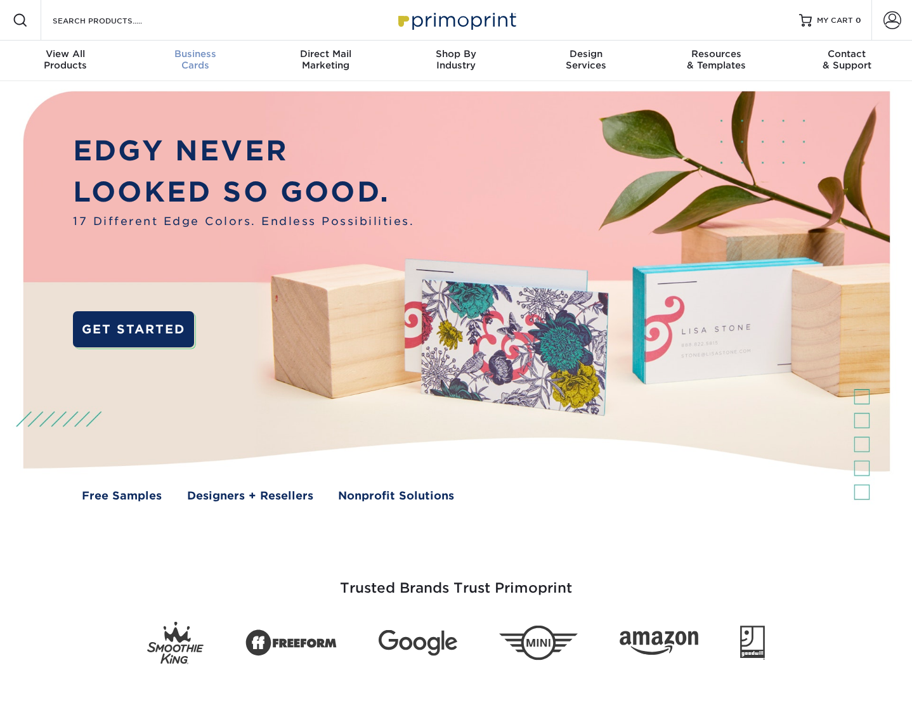
click at [185, 65] on div "Business Cards" at bounding box center [195, 59] width 130 height 23
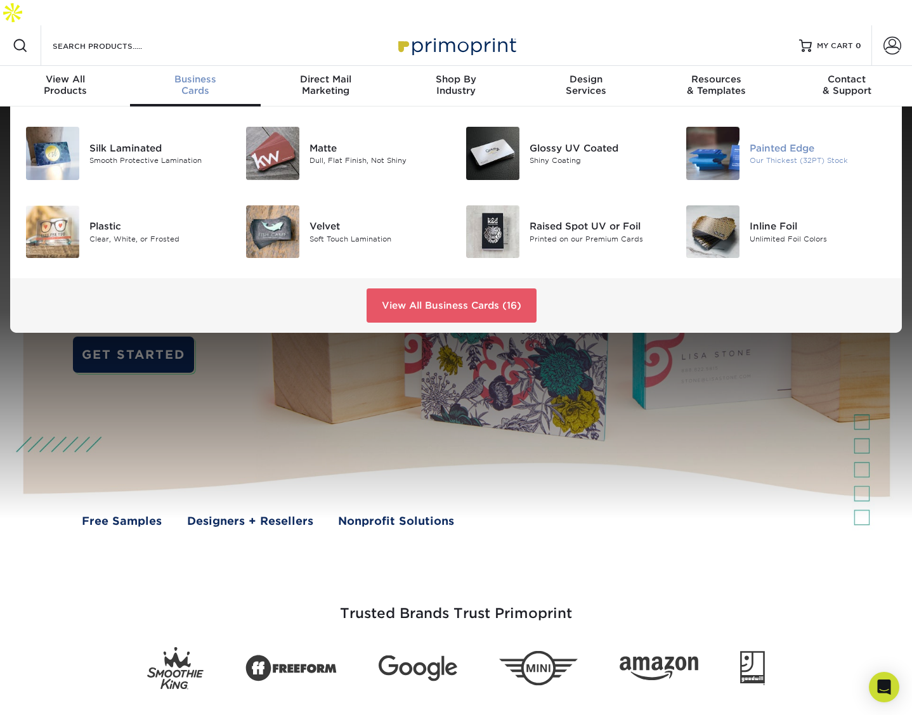
click at [770, 141] on div "Painted Edge" at bounding box center [818, 148] width 137 height 14
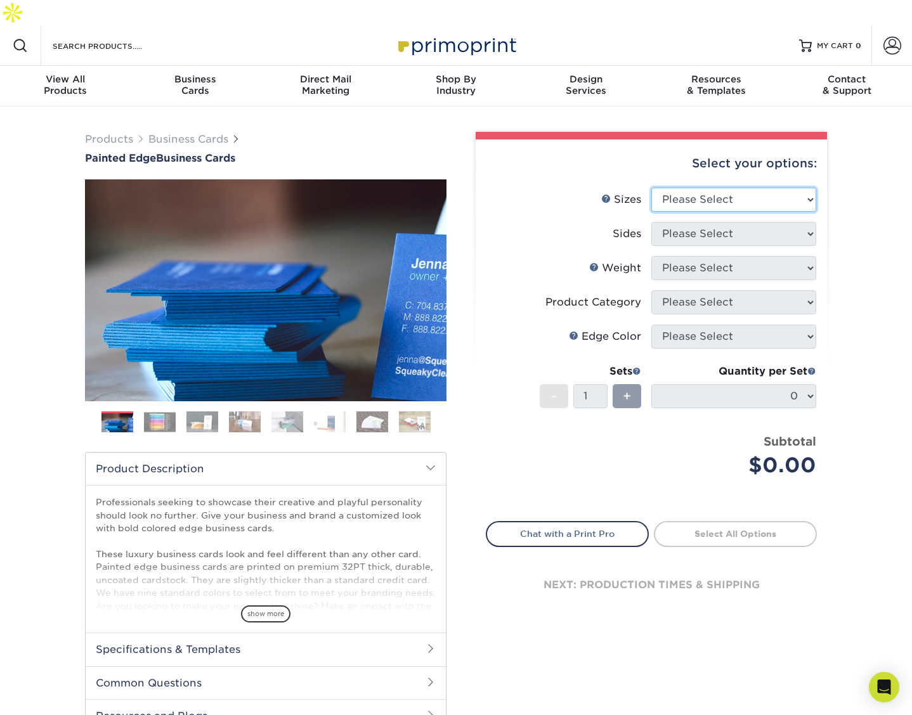
click at [799, 188] on select "Please Select 2" x 3.5" - Standard 2.125" x 3.375" - European 2.5" x 2.5" - Squ…" at bounding box center [733, 200] width 165 height 24
select select "2.00x3.50"
click at [651, 188] on select "Please Select 2" x 3.5" - Standard 2.125" x 3.375" - European 2.5" x 2.5" - Squ…" at bounding box center [733, 200] width 165 height 24
click at [771, 222] on select "Please Select Print Both Sides Print Front Only" at bounding box center [733, 234] width 165 height 24
select select "13abbda7-1d64-4f25-8bb2-c179b224825d"
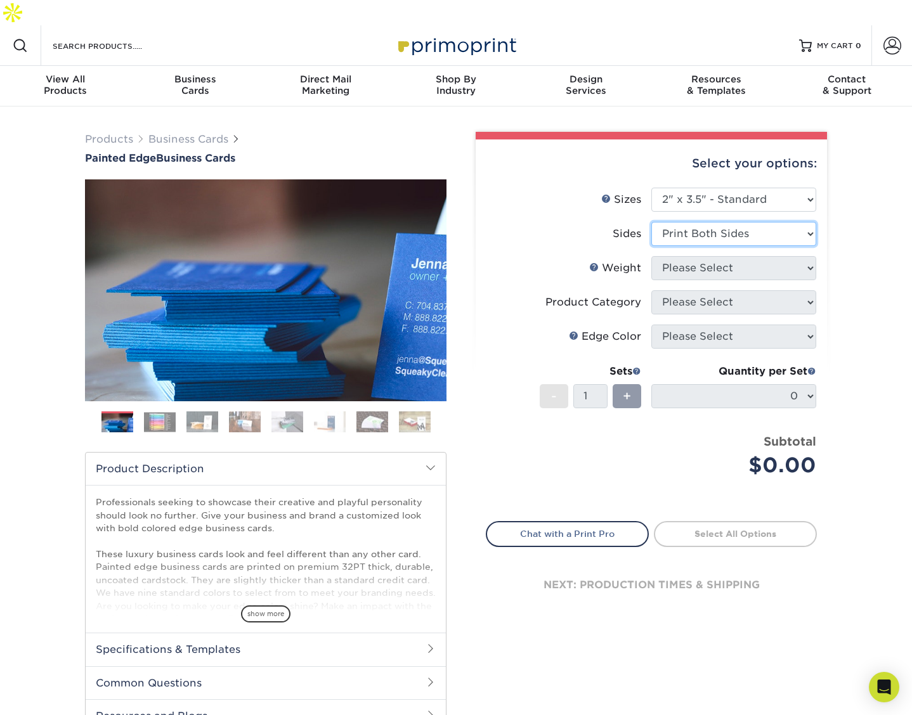
click at [651, 222] on select "Please Select Print Both Sides Print Front Only" at bounding box center [733, 234] width 165 height 24
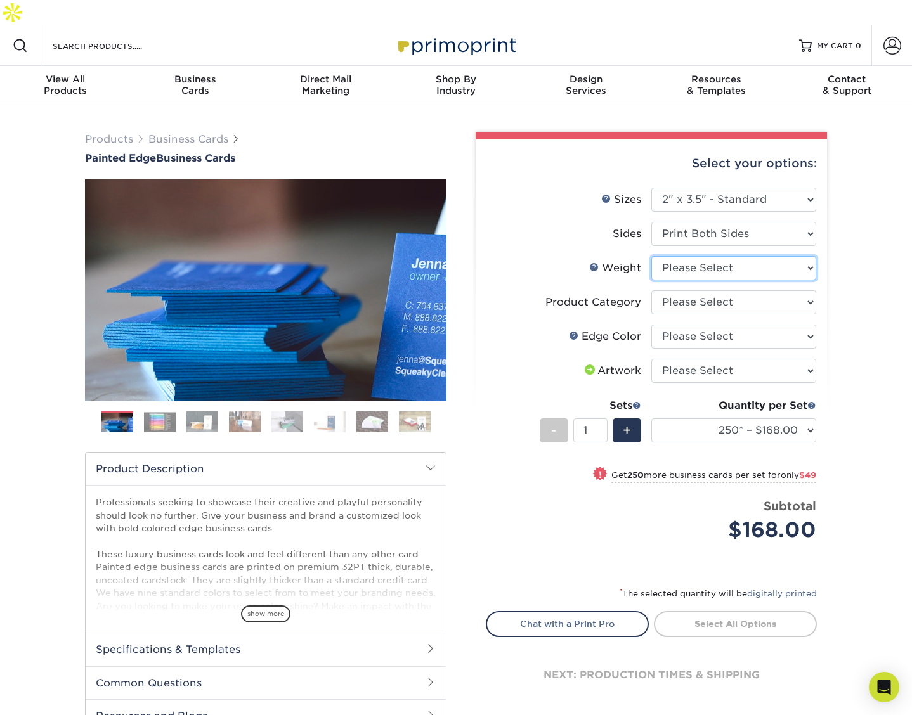
click at [795, 256] on select "Please Select 32PTUC" at bounding box center [733, 268] width 165 height 24
select select "32PTUC"
click at [651, 256] on select "Please Select 32PTUC" at bounding box center [733, 268] width 165 height 24
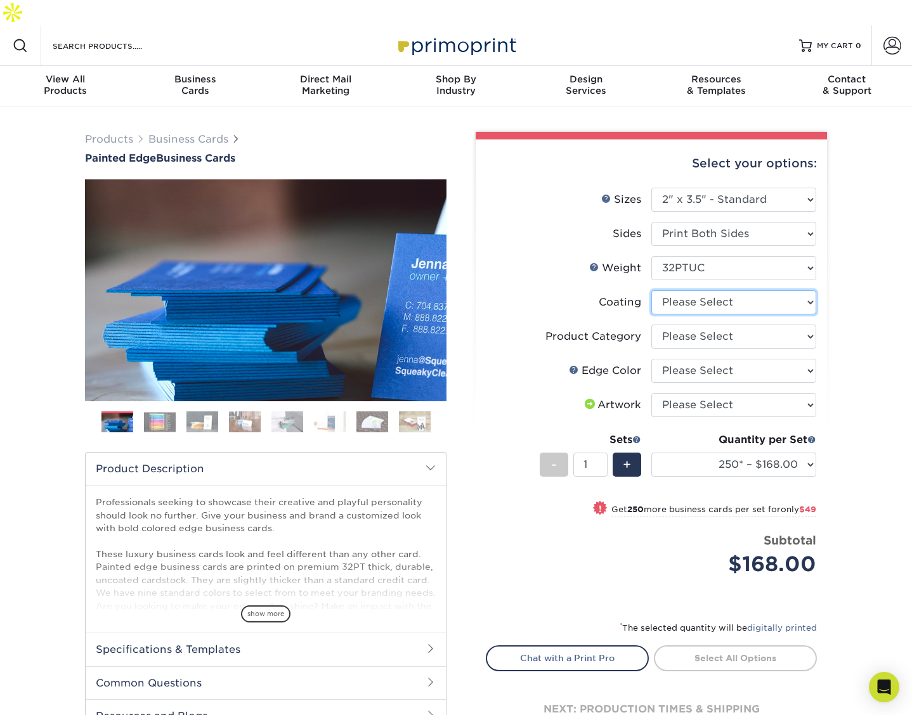
click at [791, 290] on select at bounding box center [733, 302] width 165 height 24
select select "3e7618de-abca-4bda-9f97-8b9129e913d8"
click at [651, 290] on select at bounding box center [733, 302] width 165 height 24
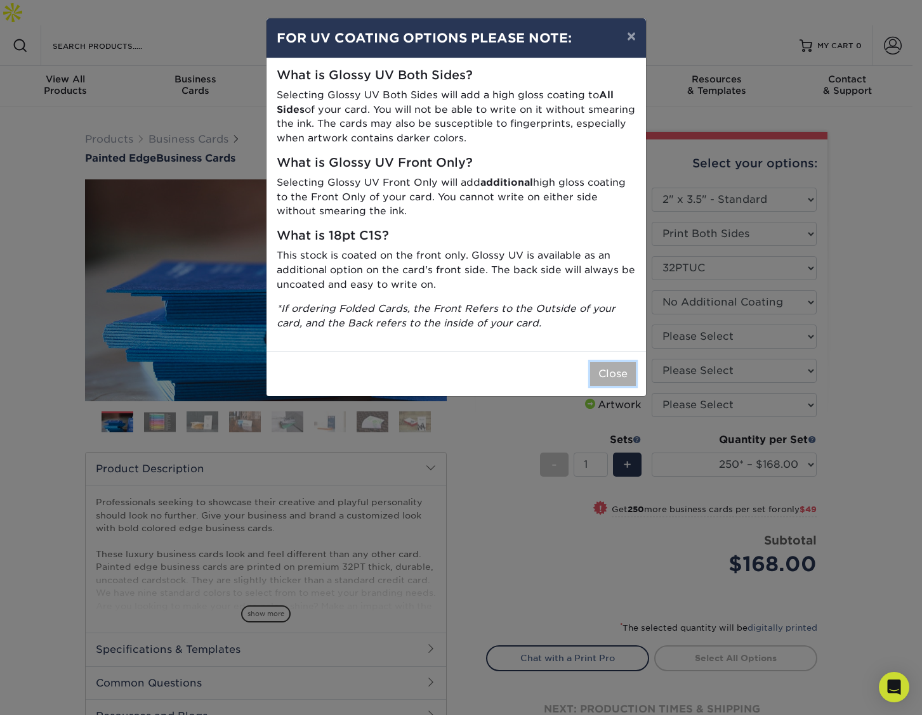
click at [618, 370] on button "Close" at bounding box center [613, 374] width 46 height 24
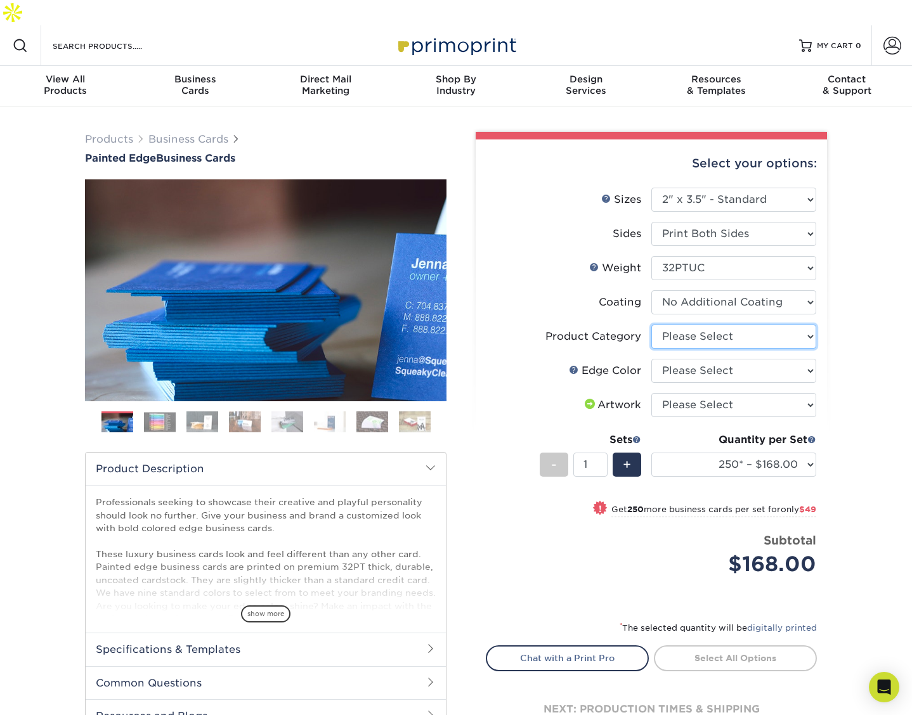
click at [763, 325] on select "Please Select Business Cards" at bounding box center [733, 337] width 165 height 24
select select "3b5148f1-0588-4f88-a218-97bcfdce65c1"
click at [651, 325] on select "Please Select Business Cards" at bounding box center [733, 337] width 165 height 24
click at [763, 359] on select "Please Select Charcoal Black Brown Blue Pearlescent Blue Pearlescent Gold Pearl…" at bounding box center [733, 371] width 165 height 24
select select "211cd225-22d2-46f5-b9be-c5fa0d34557d"
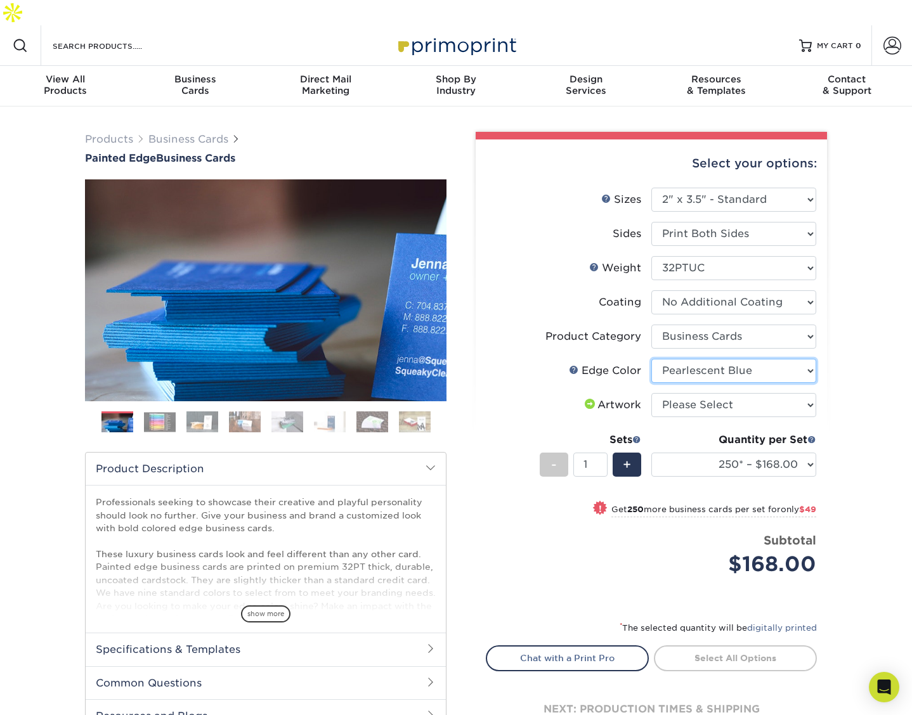
click at [651, 359] on select "Please Select Charcoal Black Brown Blue Pearlescent Blue Pearlescent Gold Pearl…" at bounding box center [733, 371] width 165 height 24
click at [760, 393] on select "Please Select I will upload files I need a design - $100" at bounding box center [733, 405] width 165 height 24
select select "upload"
click at [651, 393] on select "Please Select I will upload files I need a design - $100" at bounding box center [733, 405] width 165 height 24
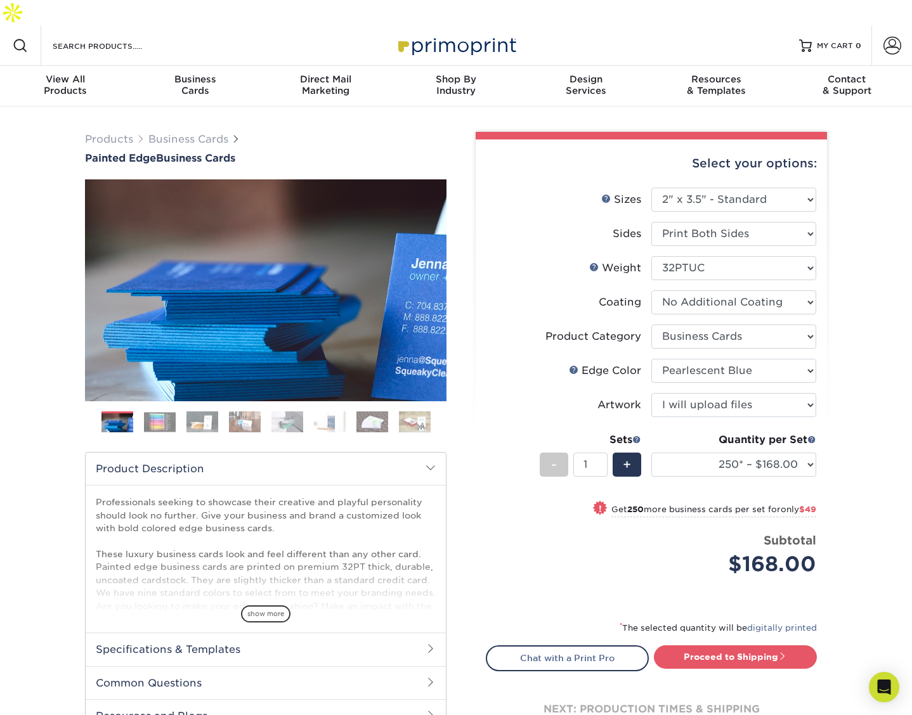
click at [491, 532] on div "Price per set $168.00" at bounding box center [568, 556] width 165 height 48
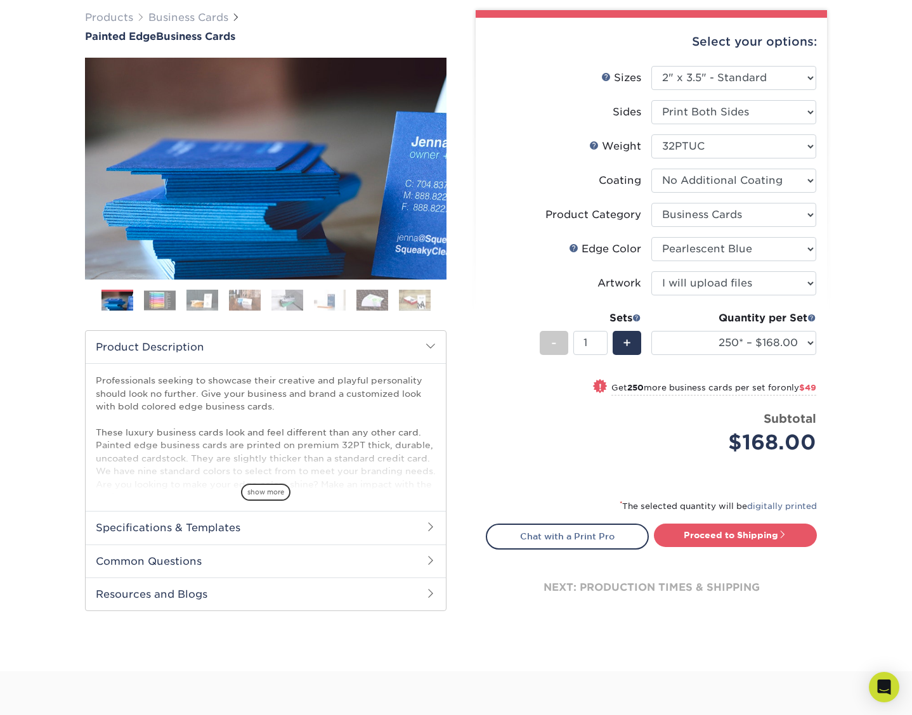
scroll to position [127, 0]
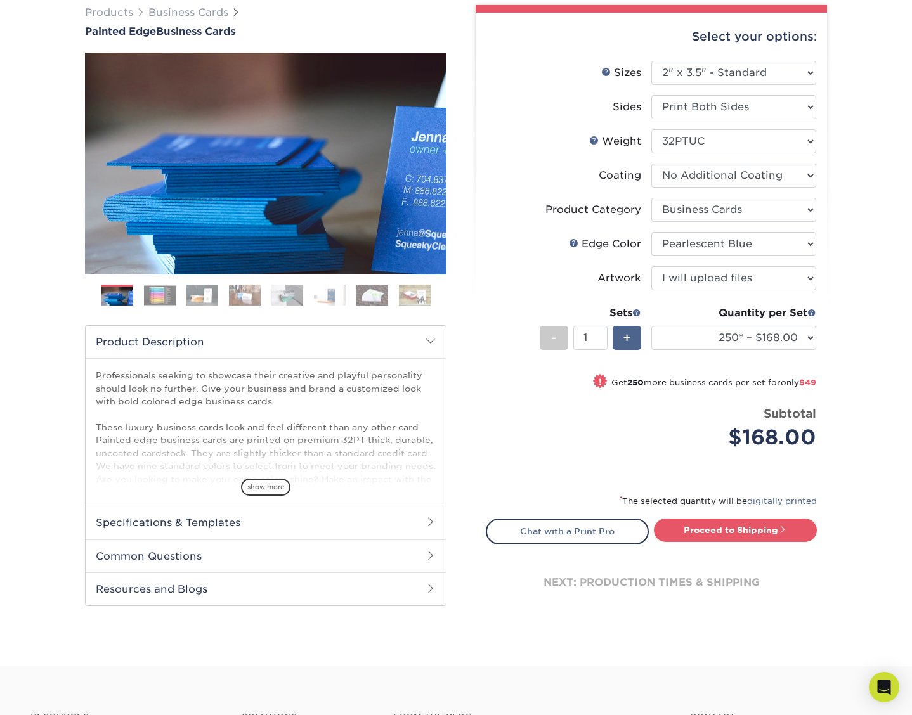
click at [635, 326] on div "+" at bounding box center [627, 338] width 29 height 24
type input "2"
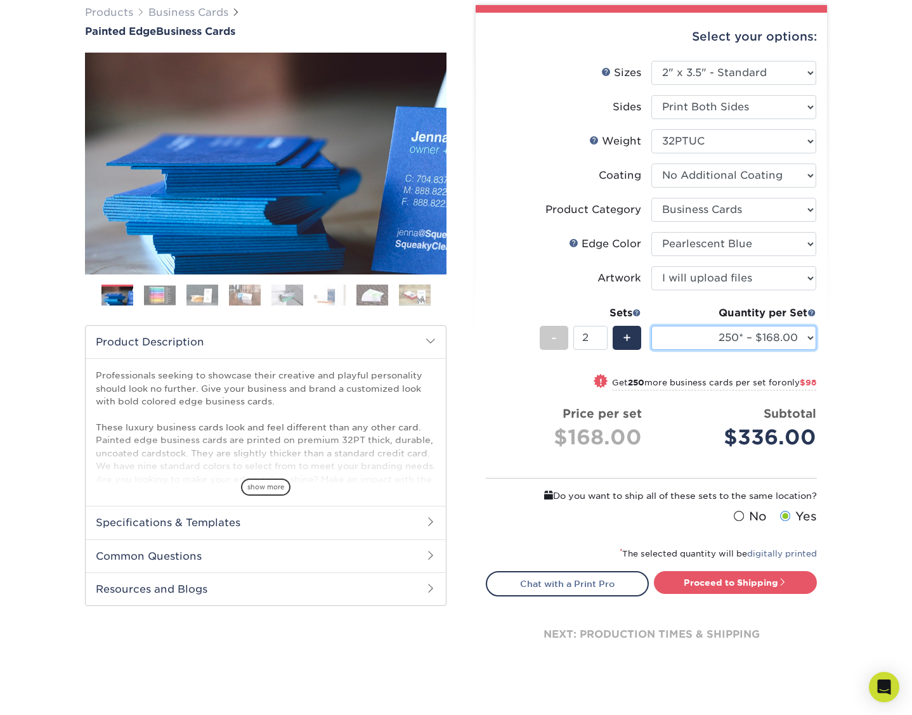
click at [763, 326] on select "250* – $168.00 500* – $217.00 1000* – $339.00" at bounding box center [733, 338] width 165 height 24
select select "500* – $217.00"
click at [651, 326] on select "250* – $168.00 500* – $217.00 1000* – $339.00" at bounding box center [733, 338] width 165 height 24
click at [504, 405] on div "Price per set $217.00" at bounding box center [569, 429] width 146 height 48
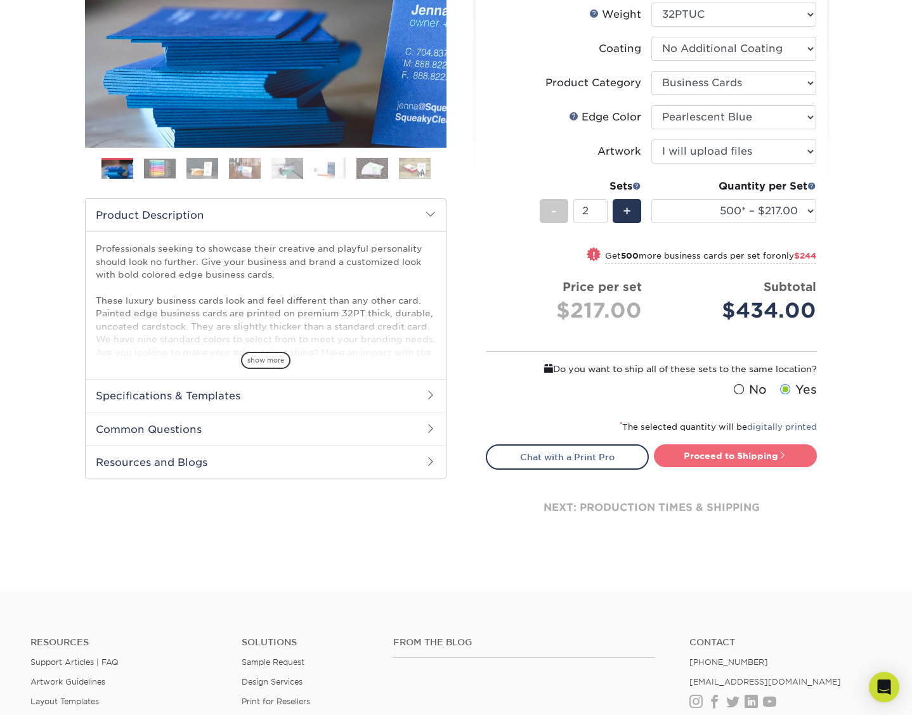
click at [724, 445] on link "Proceed to Shipping" at bounding box center [735, 456] width 163 height 23
type input "Set 1"
select select "31d45b01-d4a6-4b39-b84d-4391606115ca"
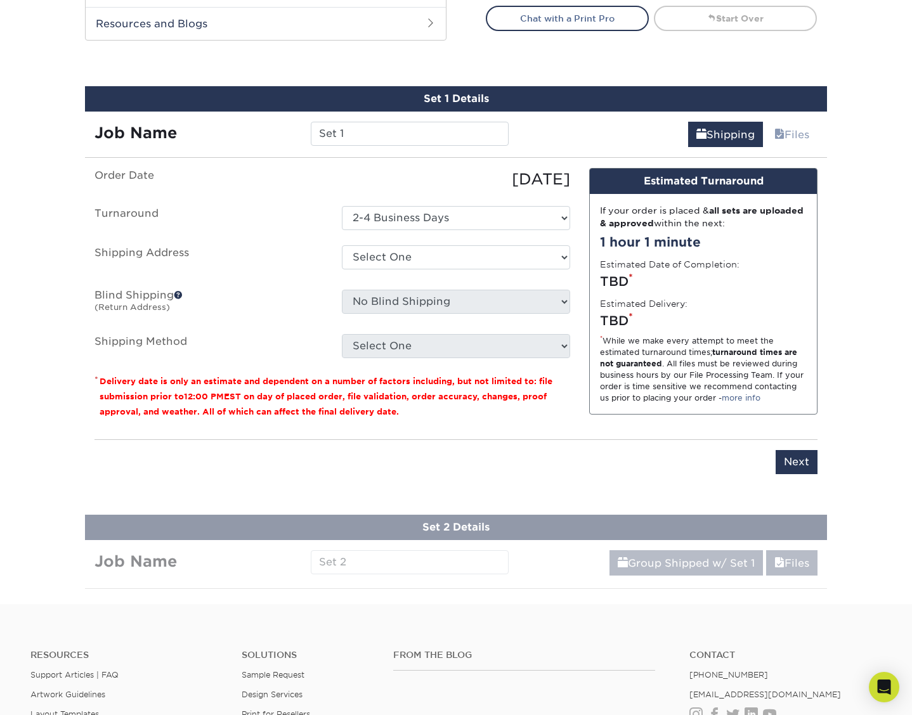
scroll to position [707, 0]
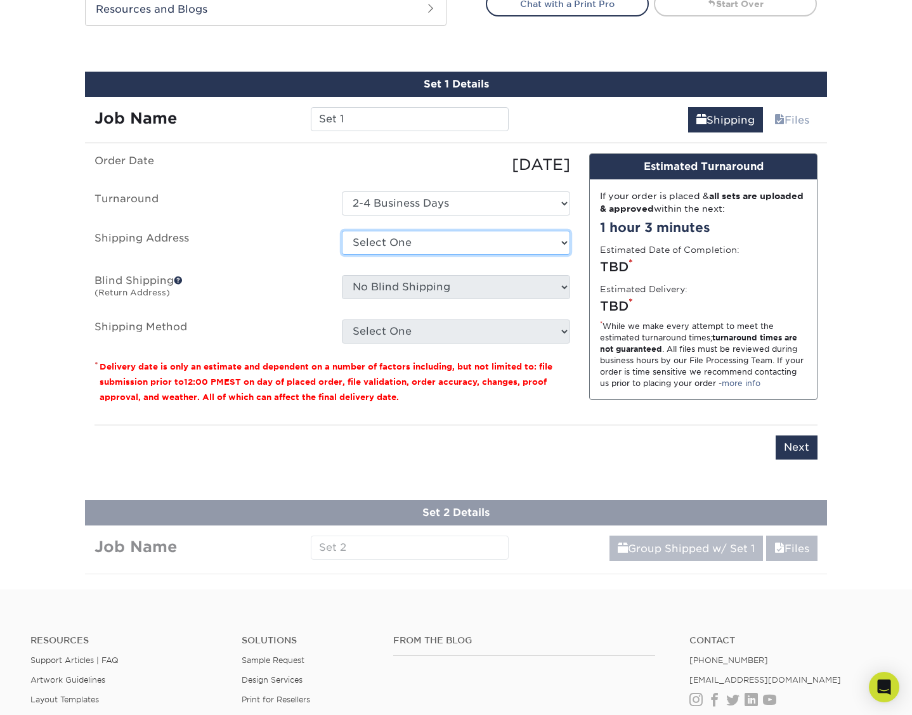
click at [469, 231] on select "Select One Office + Add New Address - Login" at bounding box center [456, 243] width 228 height 24
select select "286682"
